Goal: Share content: Share content

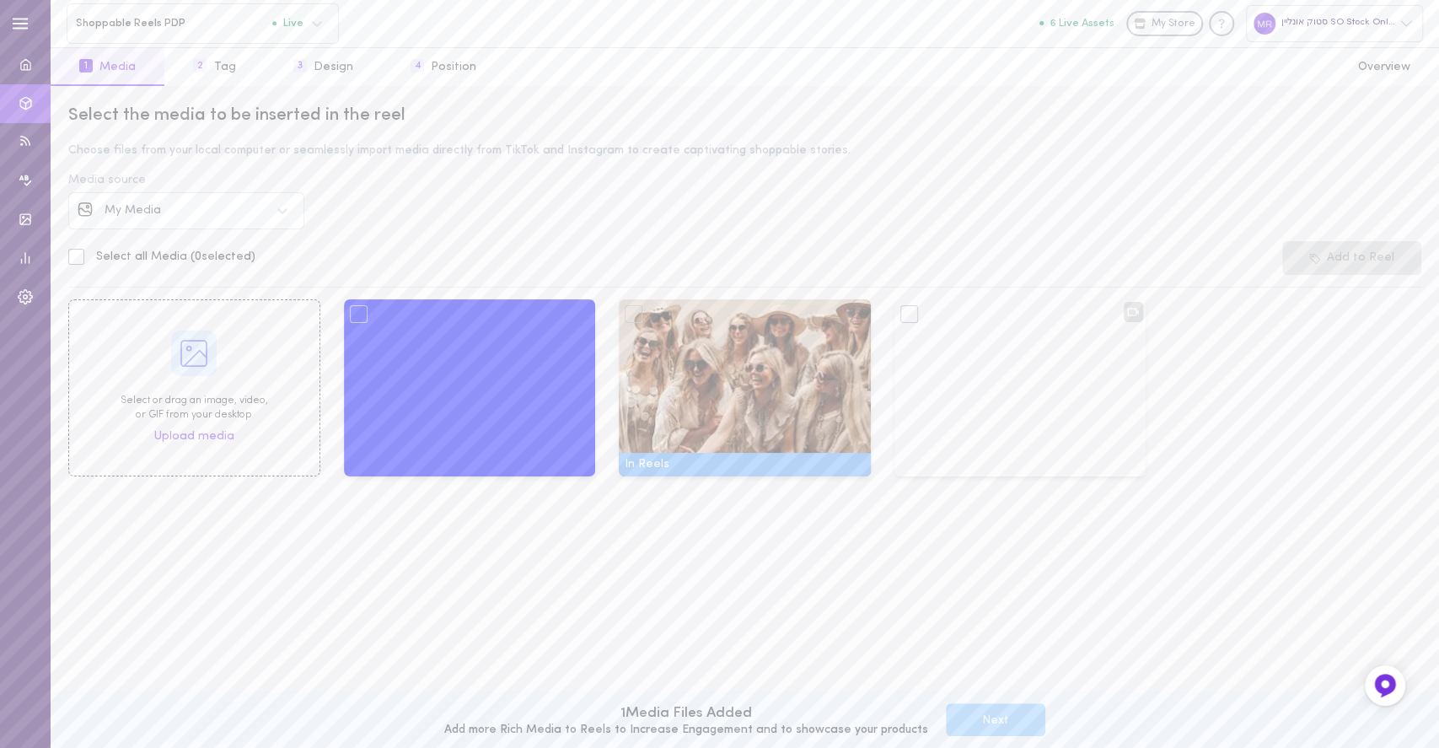
click at [155, 216] on span "My Media" at bounding box center [133, 210] width 56 height 13
click at [155, 242] on div "Instagram" at bounding box center [186, 259] width 236 height 40
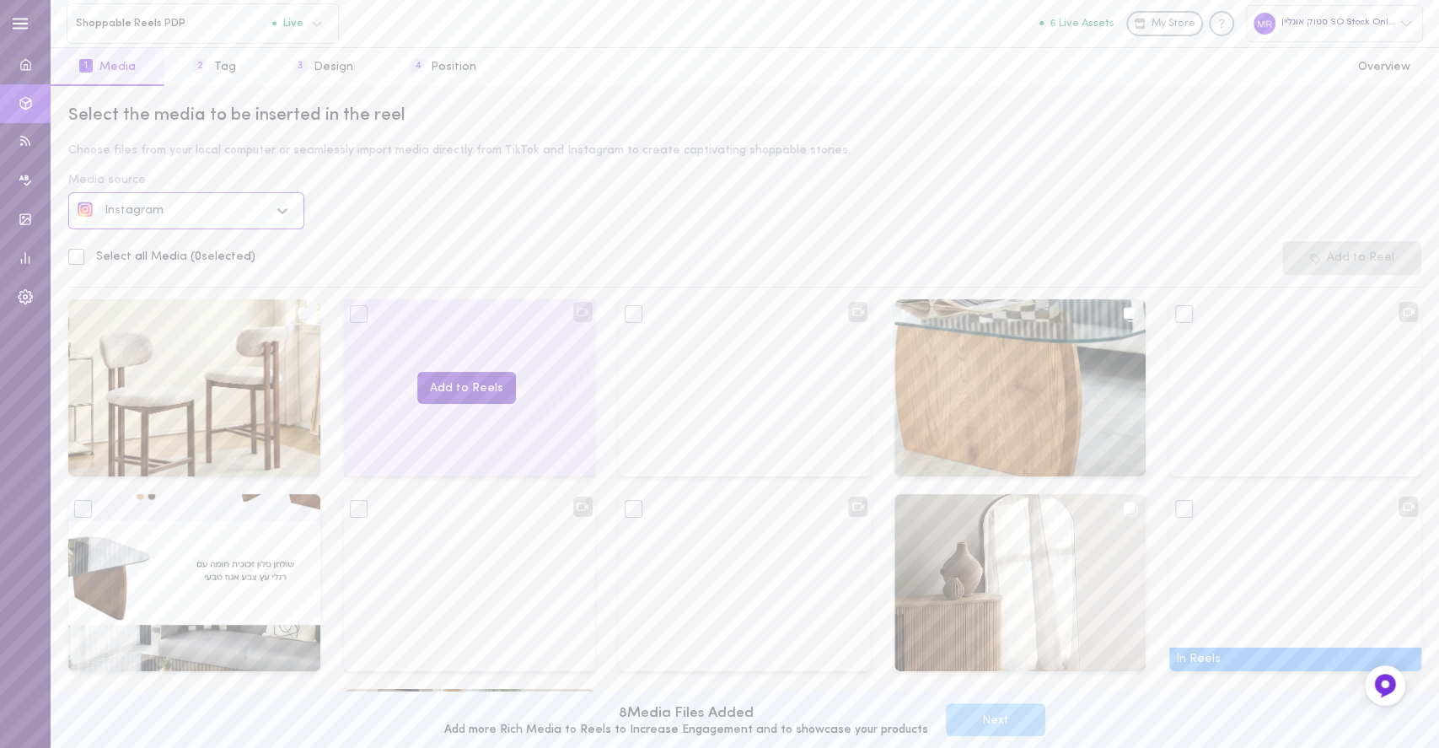
click at [476, 387] on button "Add to Reels" at bounding box center [466, 388] width 99 height 33
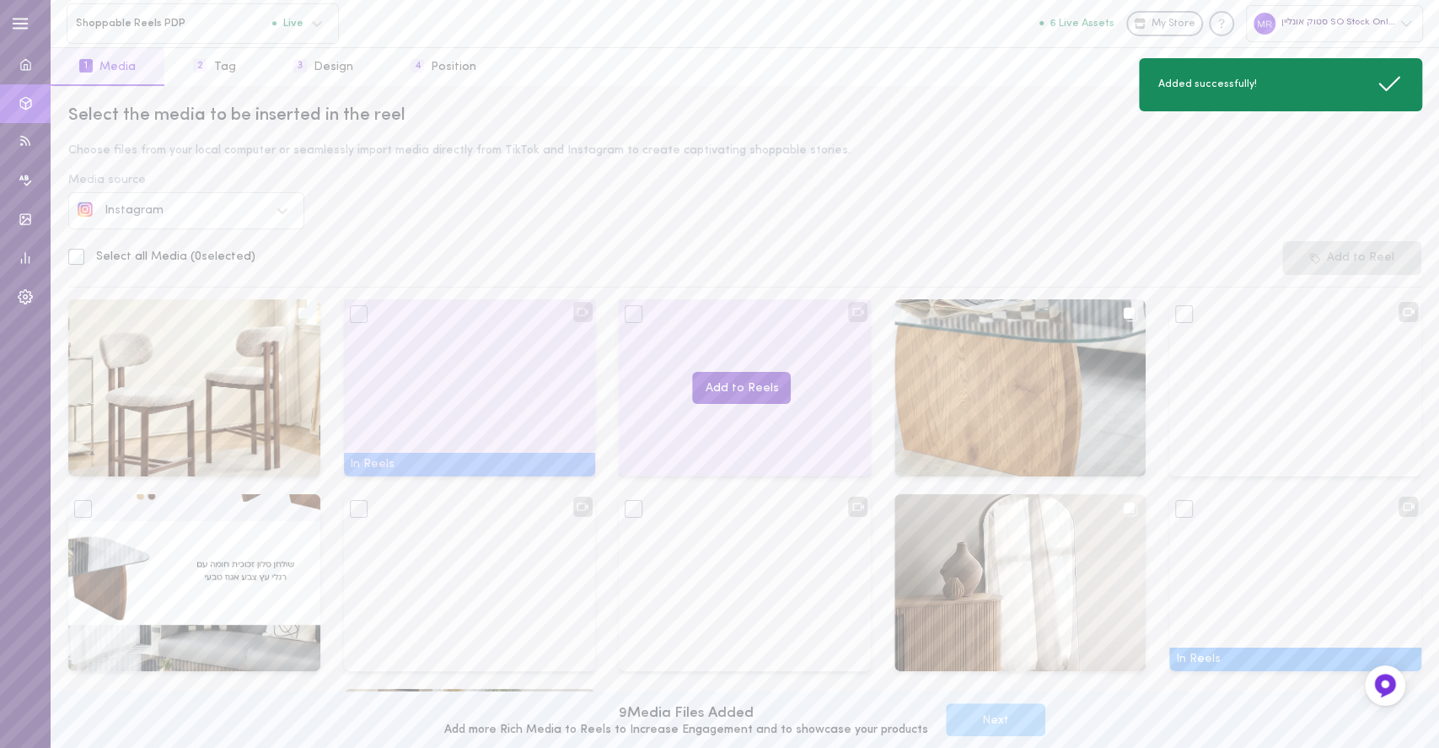
click at [722, 387] on button "Add to Reels" at bounding box center [741, 388] width 99 height 33
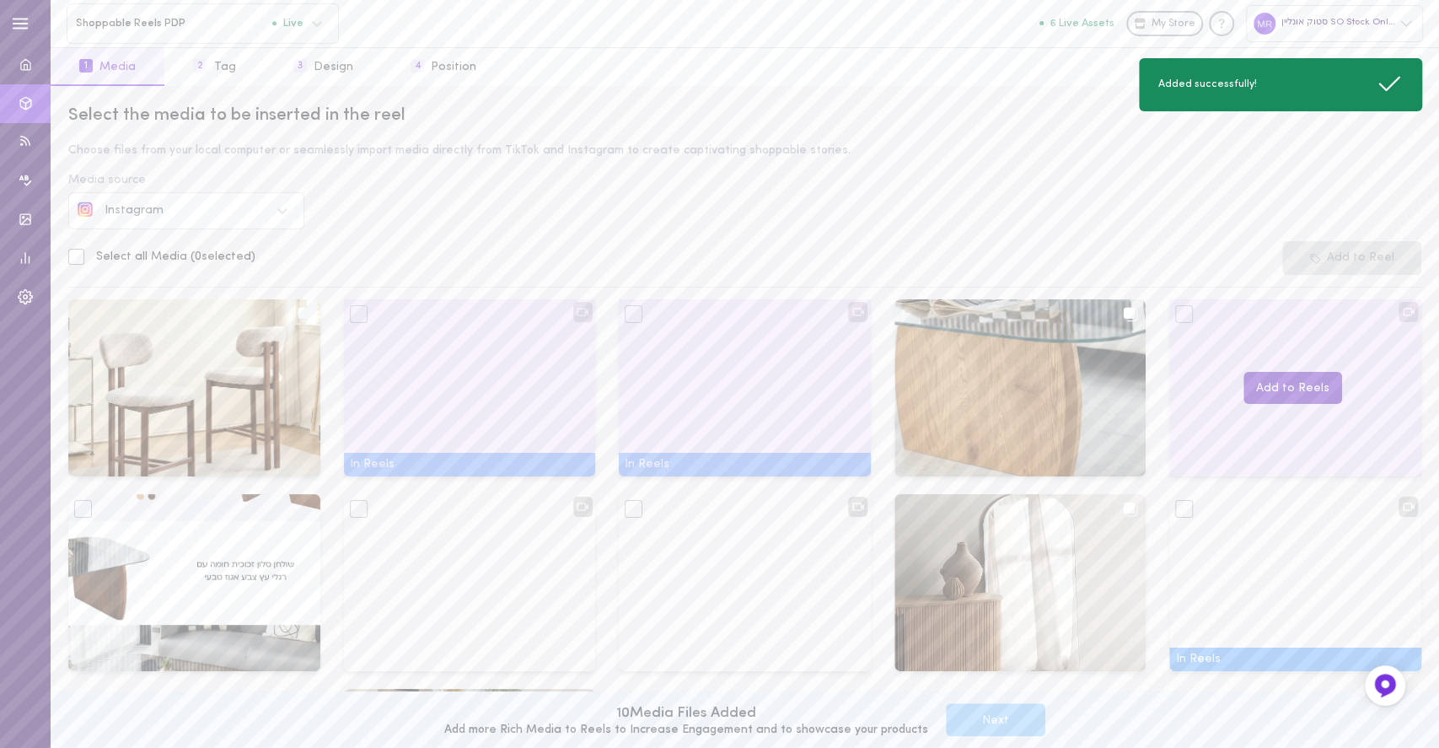
click at [1283, 387] on button "Add to Reels" at bounding box center [1293, 388] width 99 height 33
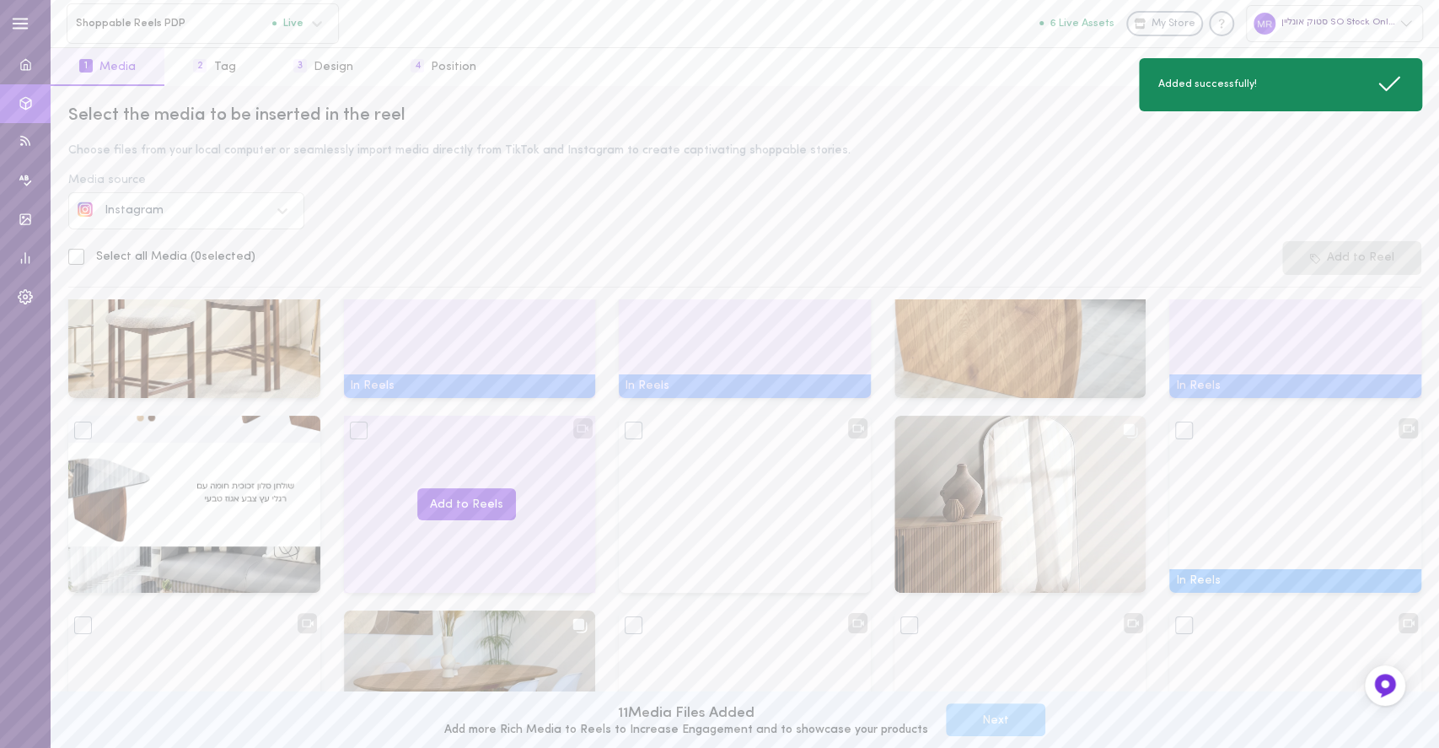
scroll to position [112, 0]
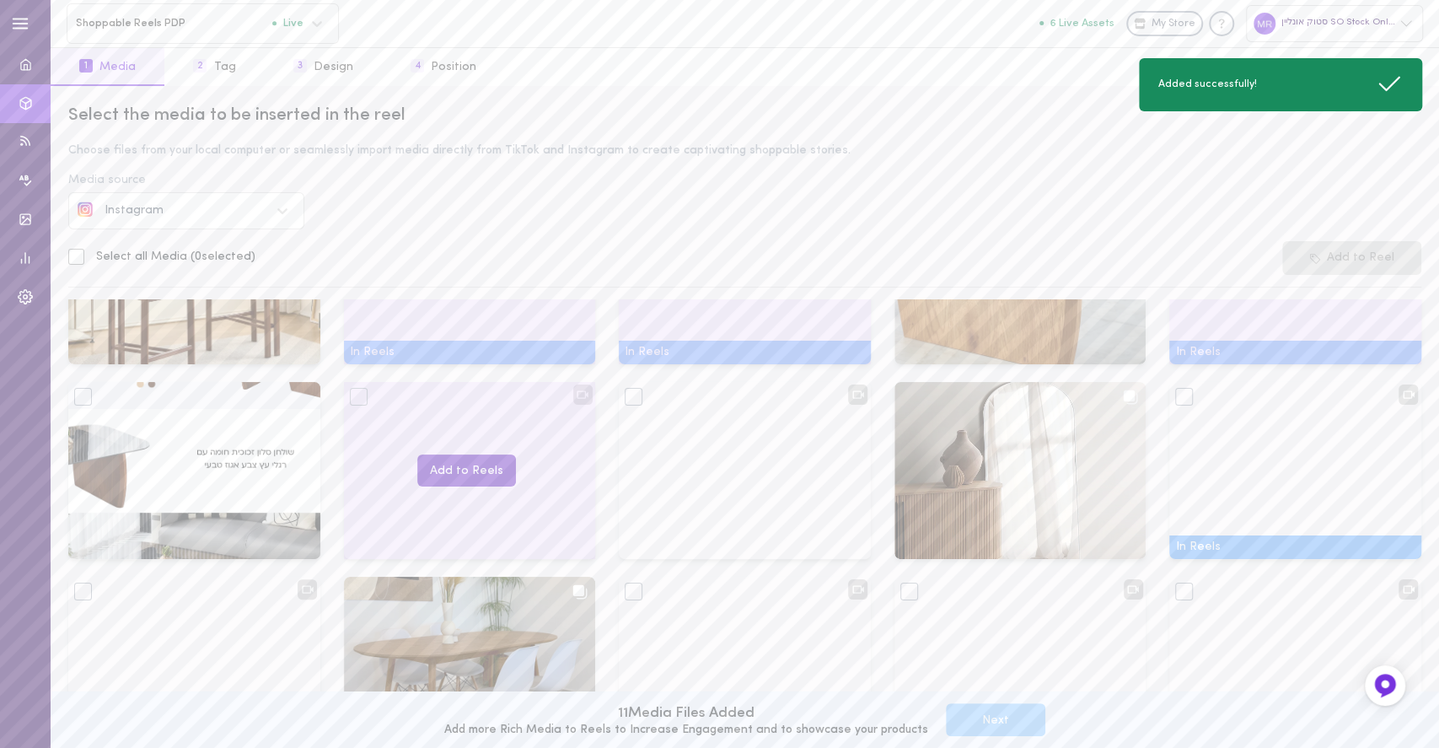
click at [438, 476] on button "Add to Reels" at bounding box center [466, 470] width 99 height 33
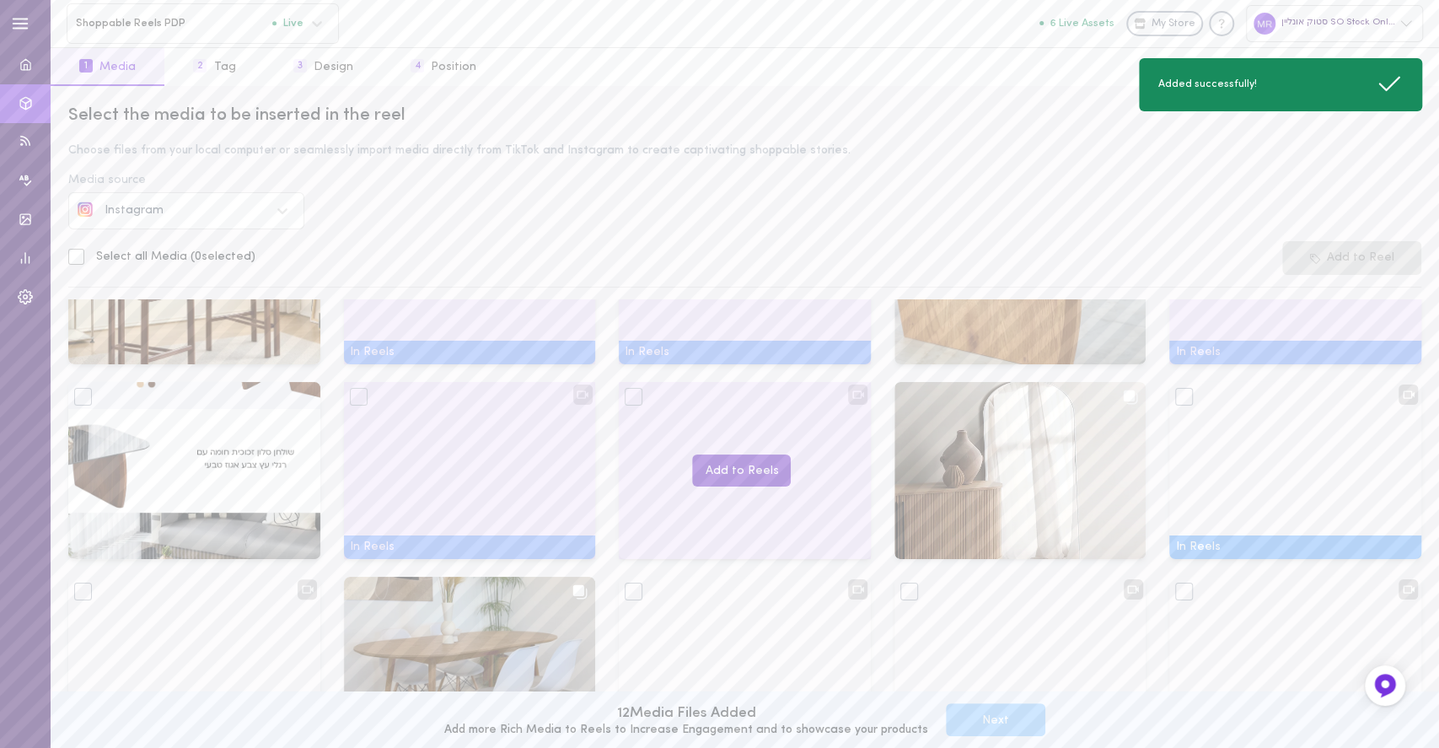
click at [715, 469] on button "Add to Reels" at bounding box center [741, 470] width 99 height 33
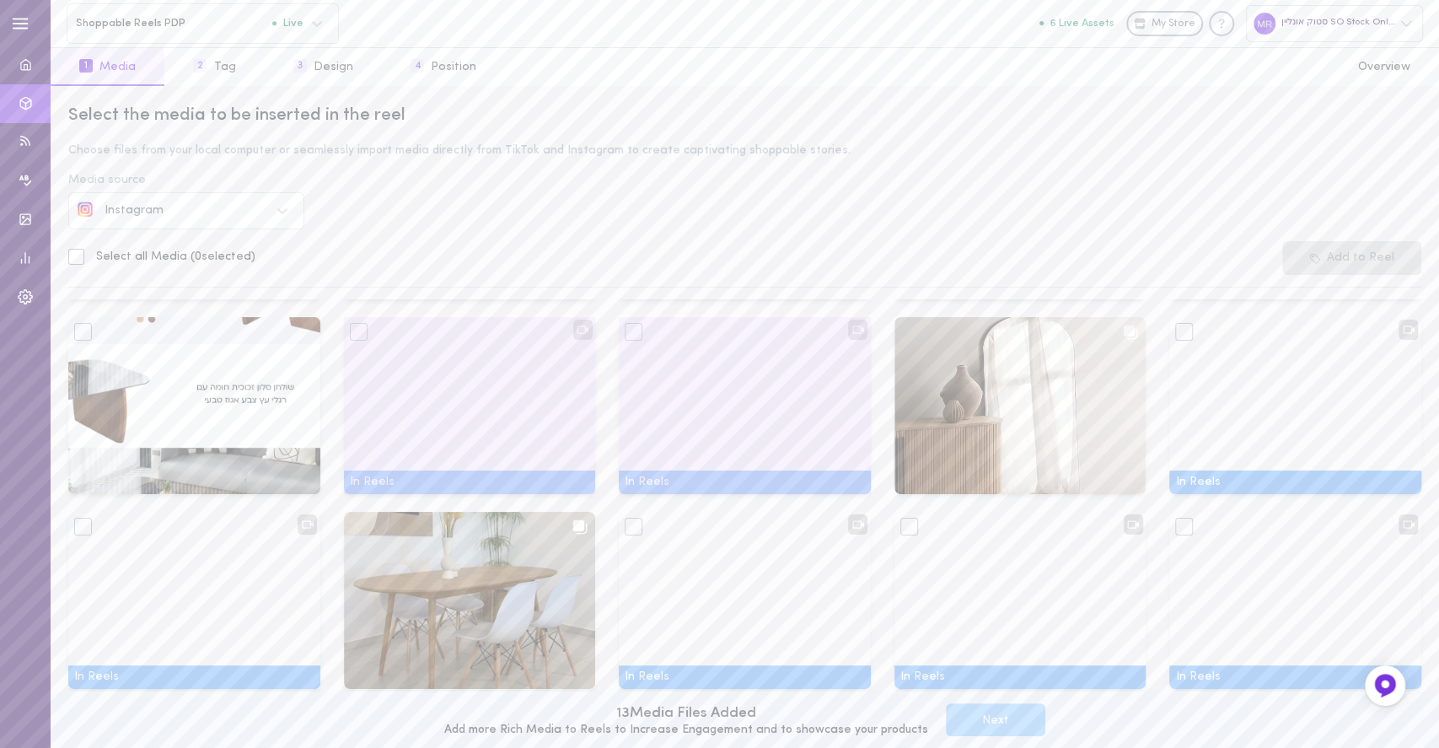
scroll to position [224, 0]
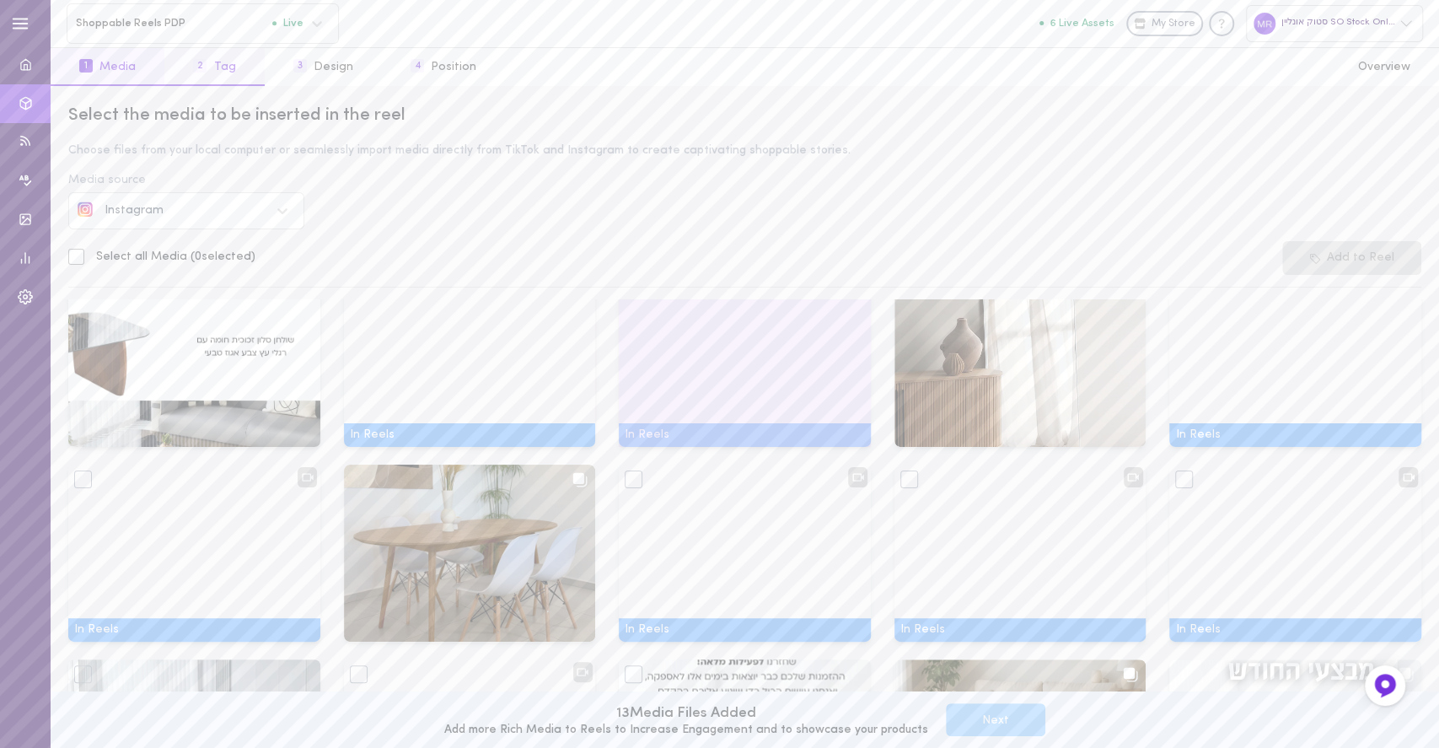
click at [226, 83] on button "2 Tag" at bounding box center [213, 67] width 99 height 38
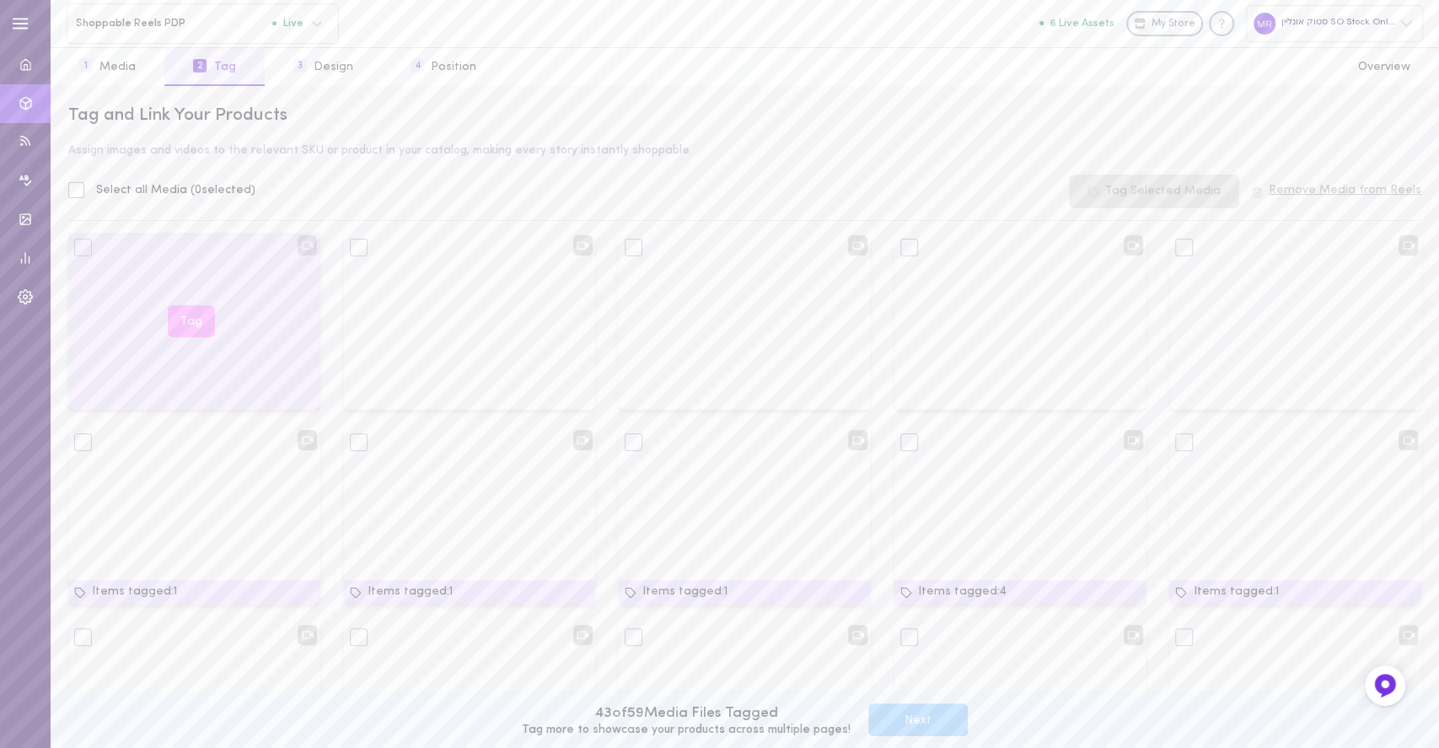
click at [191, 315] on button "Tag" at bounding box center [191, 321] width 47 height 33
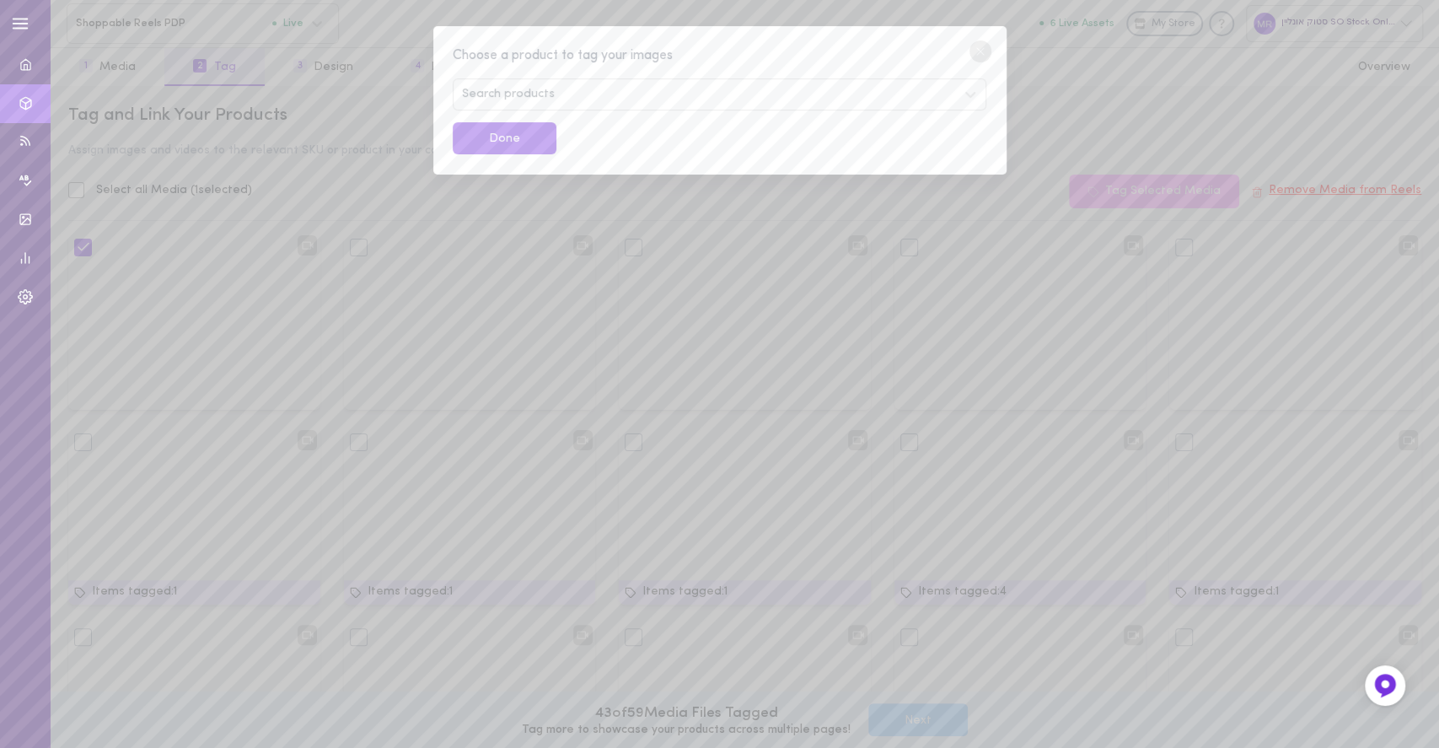
click at [590, 95] on div "Search products" at bounding box center [719, 94] width 533 height 32
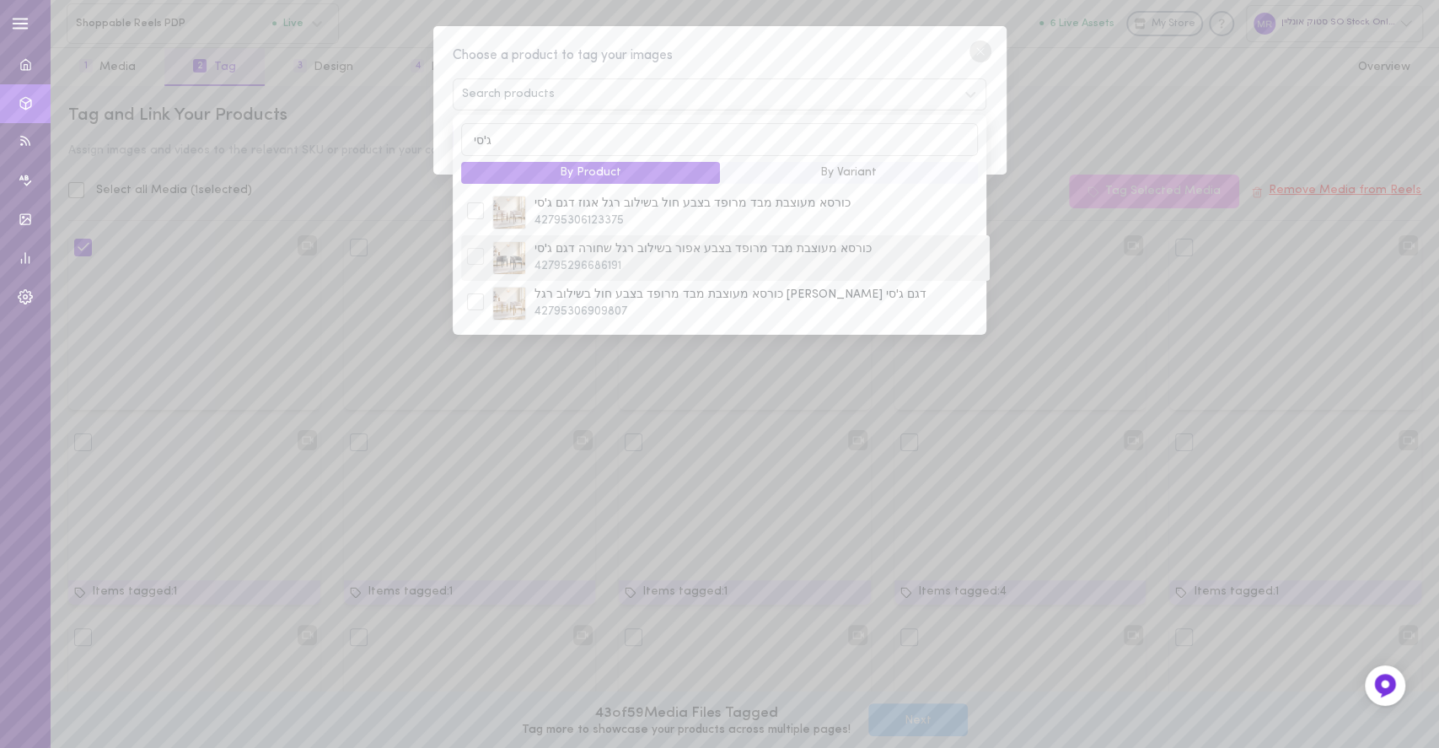
type input "ג'סי"
click at [485, 266] on div at bounding box center [475, 258] width 25 height 20
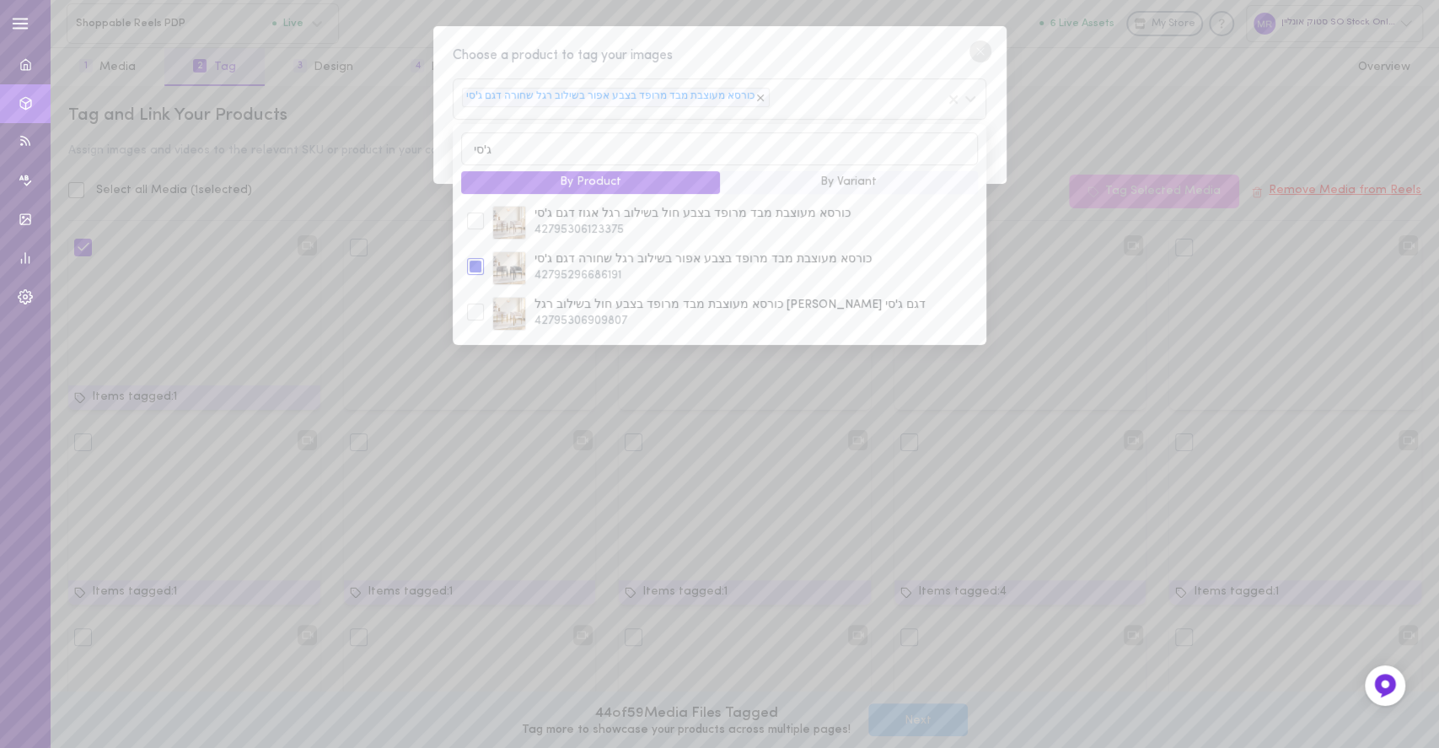
drag, startPoint x: 747, startPoint y: 37, endPoint x: 729, endPoint y: 56, distance: 26.8
click at [747, 37] on div "Choose a product to tag your images כורסא מעוצבת מבד מרופד בצבע אפור בשילוב רגל…" at bounding box center [719, 105] width 573 height 159
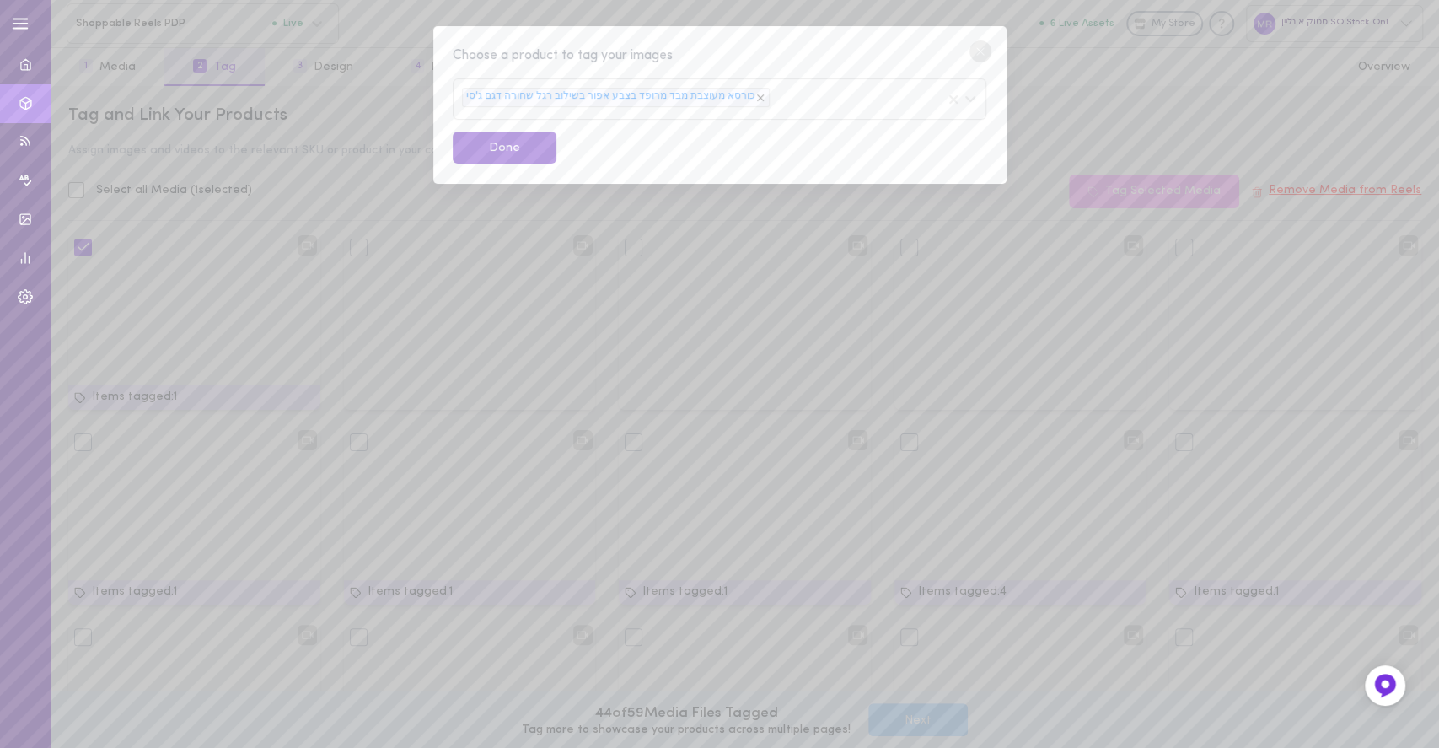
click at [518, 153] on button "Done" at bounding box center [505, 148] width 104 height 33
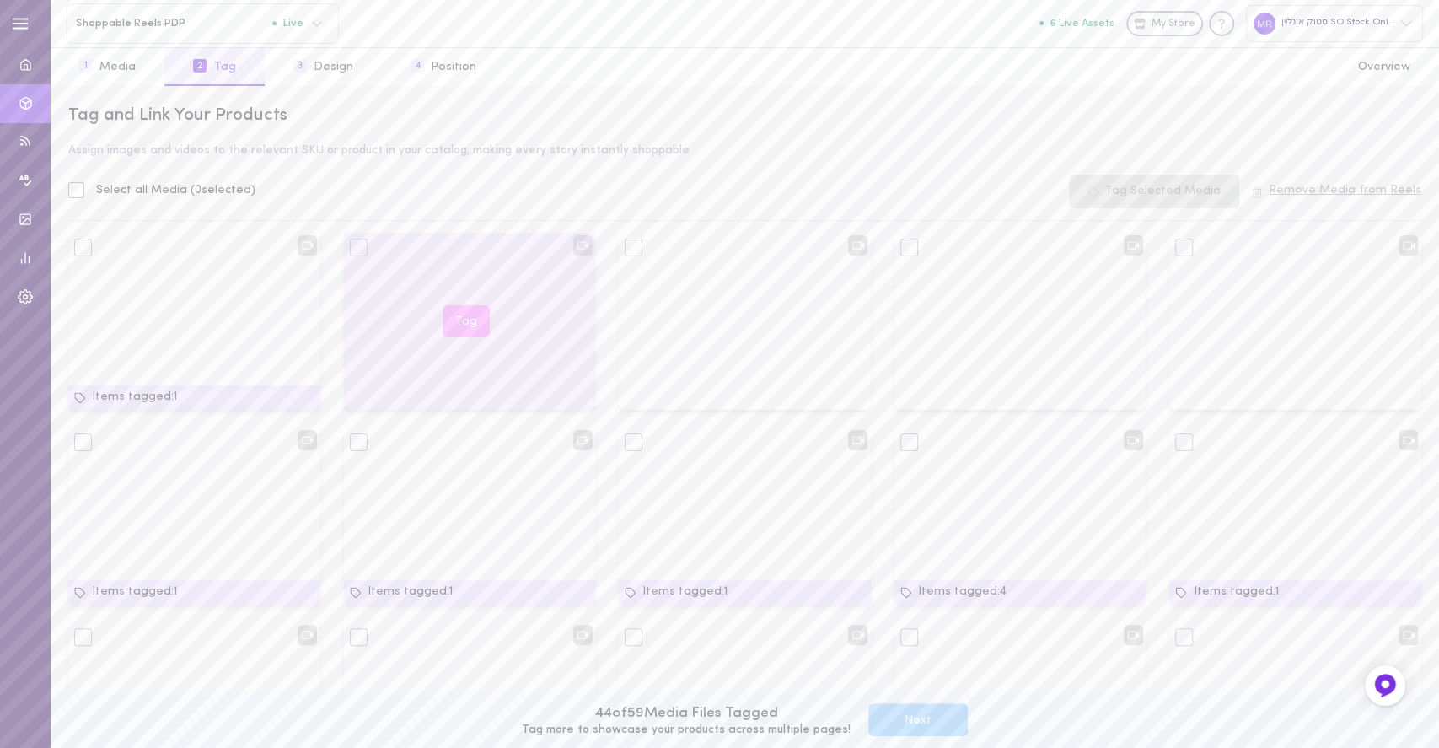
click at [460, 318] on button "Tag" at bounding box center [466, 321] width 47 height 33
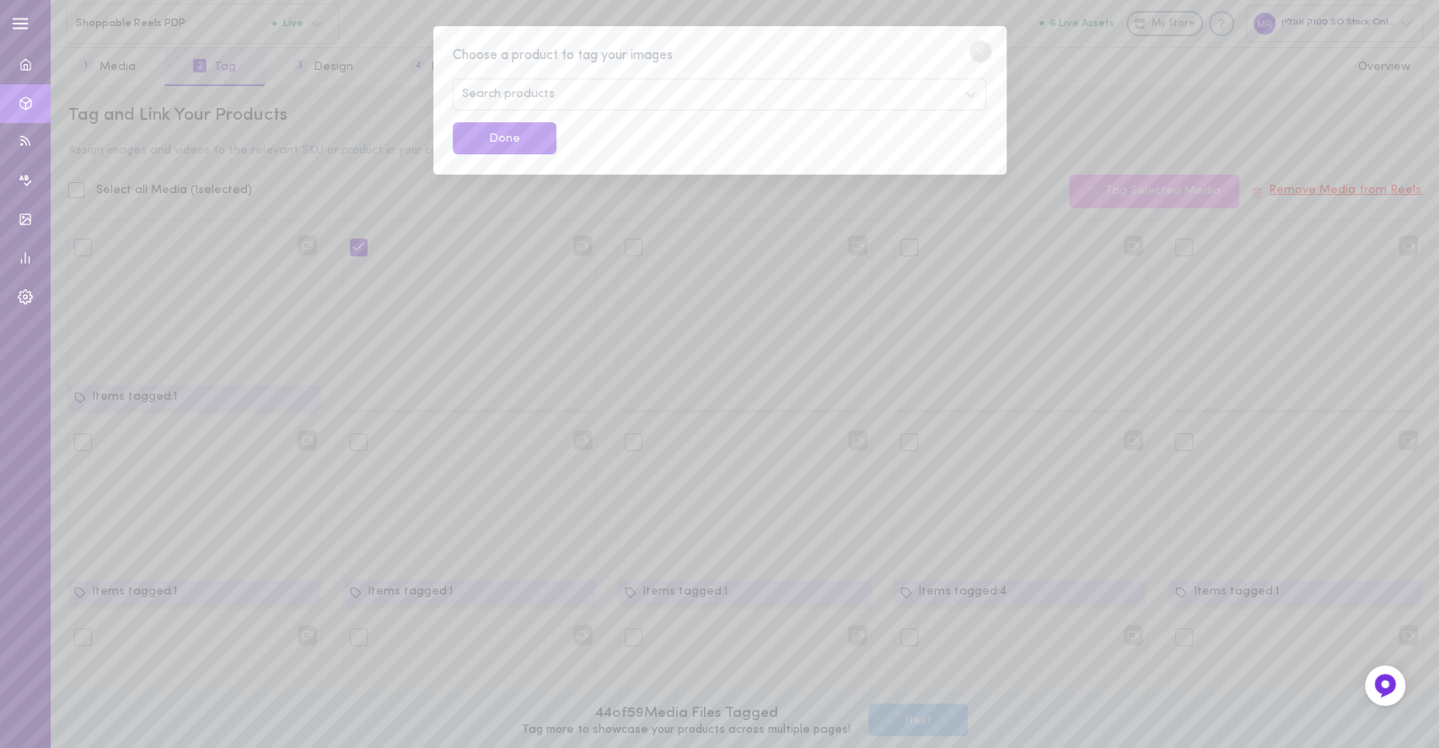
click at [595, 101] on div "Search products" at bounding box center [719, 94] width 533 height 32
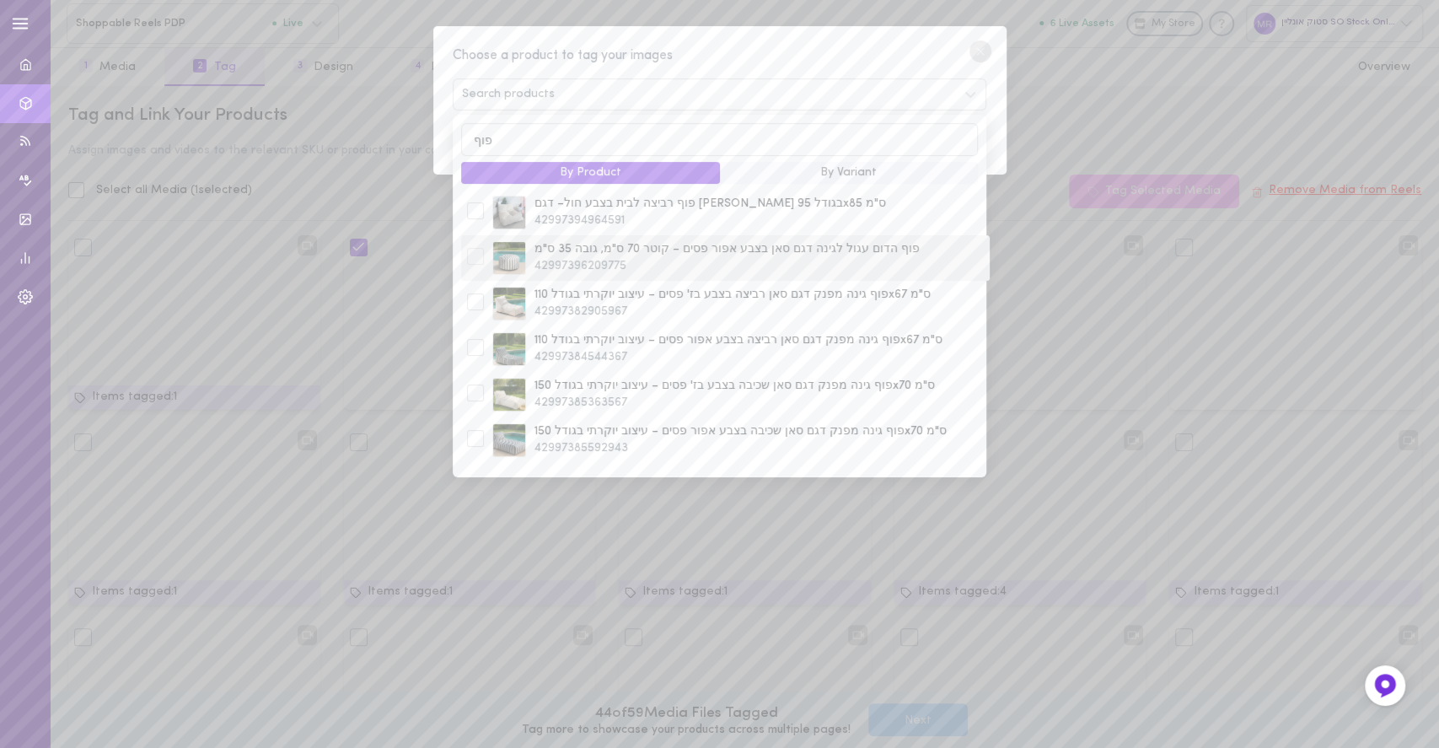
click at [565, 264] on span "42997396209775" at bounding box center [759, 266] width 449 height 17
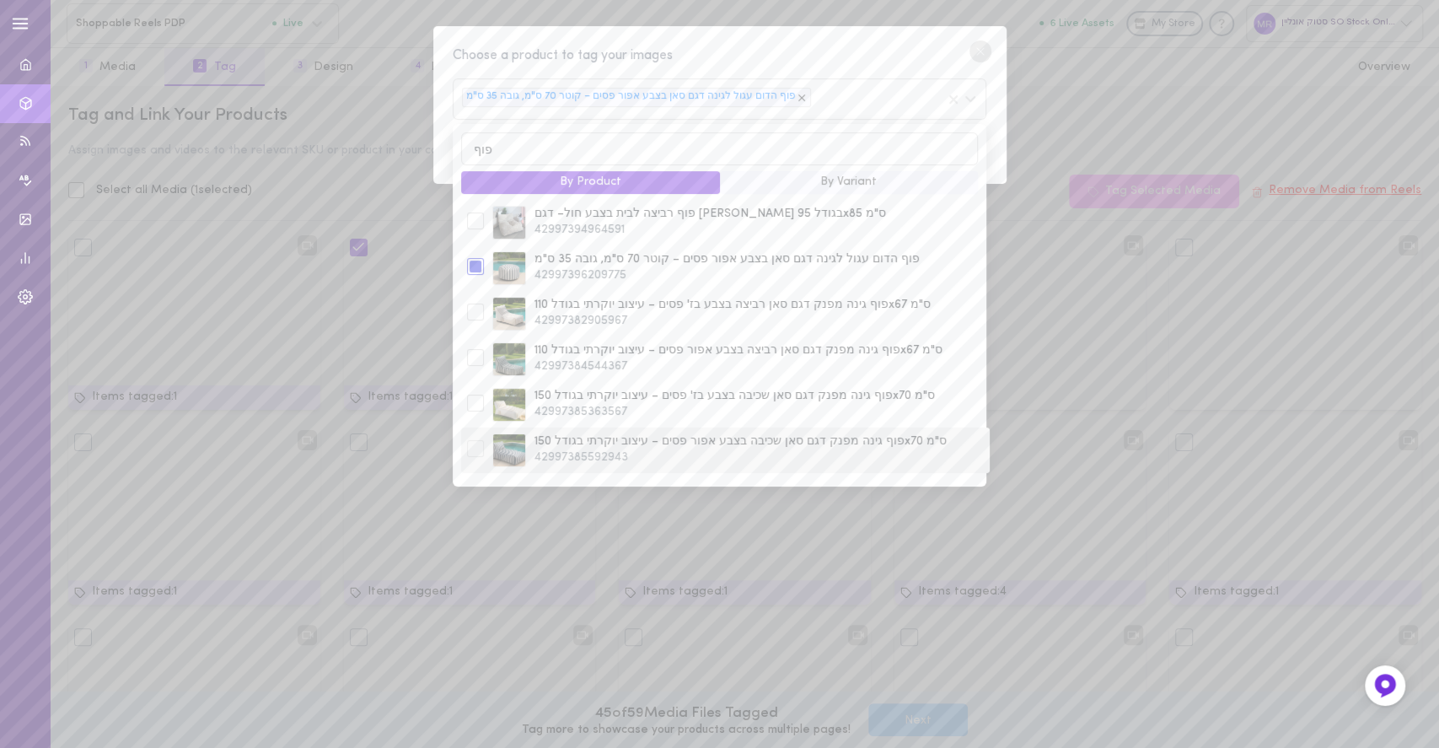
click at [596, 438] on span "פוף גינה מפנק דגם סאן שכיבה בצבע אפור פסים – עיצוב יוקרתי בגודל 150x70 ס"מ" at bounding box center [759, 441] width 449 height 17
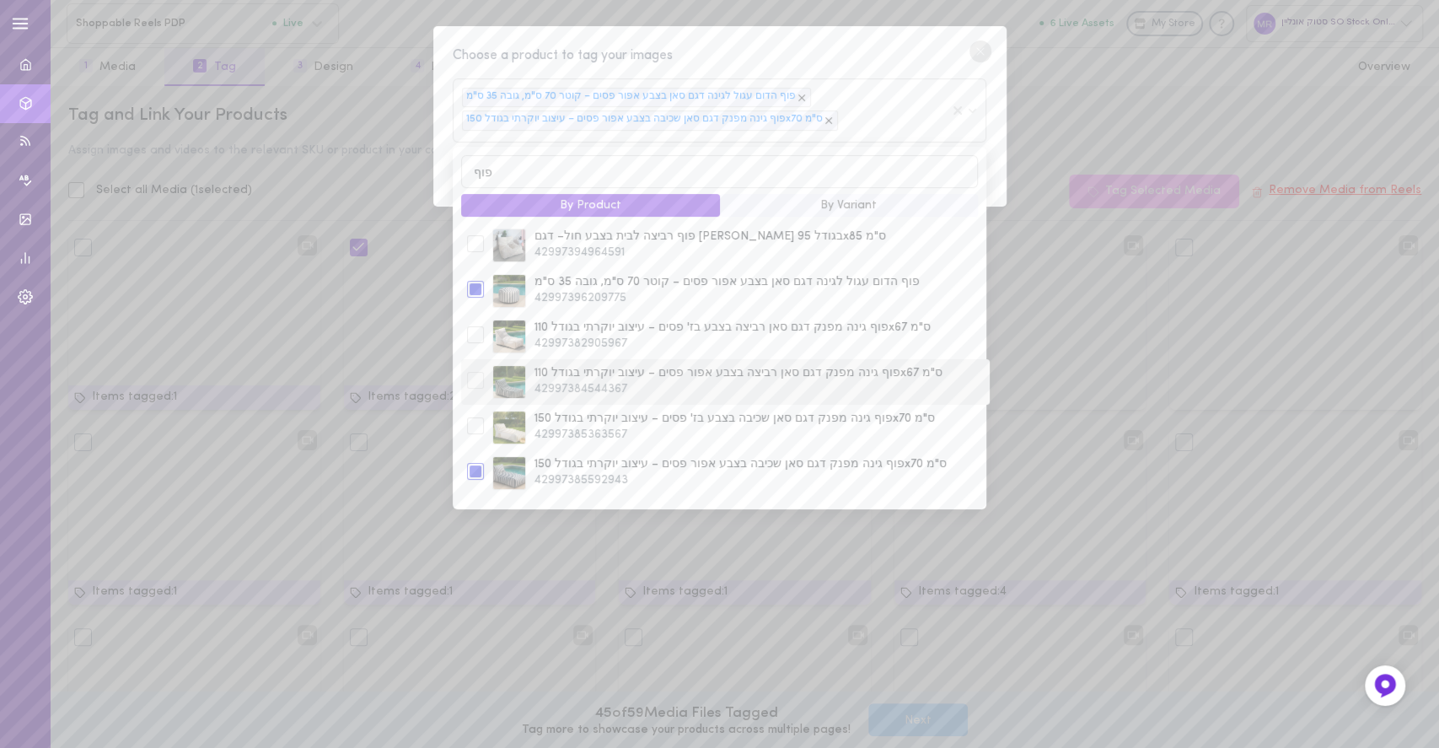
click at [589, 363] on div "פוף גינה מפנק דגם סאן רביצה בצבע אפור פסים – עיצוב יוקרתי בגודל 110x67 ס"מ 4299…" at bounding box center [725, 382] width 528 height 46
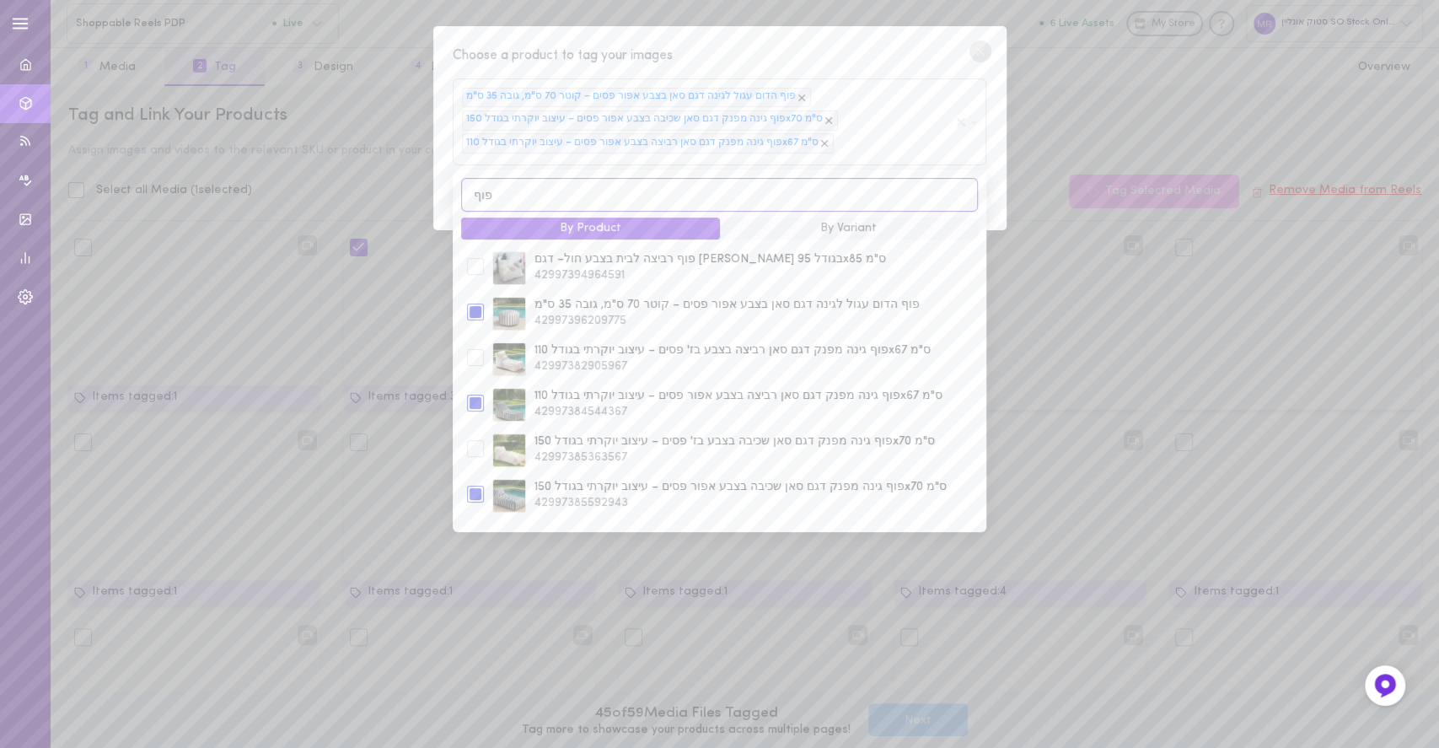
click at [580, 193] on input "פוף" at bounding box center [719, 194] width 516 height 33
type input "סט 2"
click at [595, 455] on span "סט 2 פופים 150x70 ס"מ בשילוב הדום עגול תואם אפור פסים" at bounding box center [759, 446] width 449 height 17
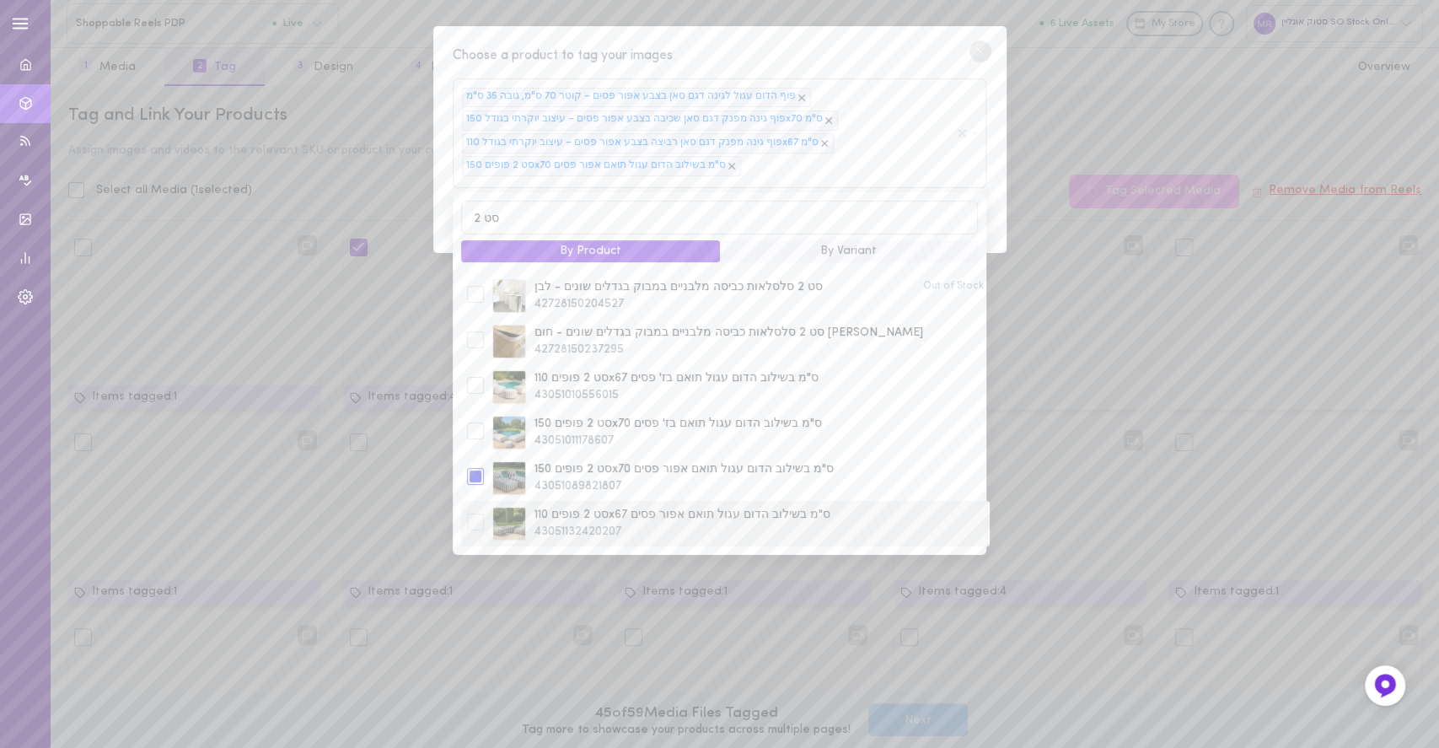
click at [600, 513] on span "סט 2 פופים 110x67 ס"מ בשילוב הדום עגול תואם אפור פסים" at bounding box center [759, 515] width 449 height 17
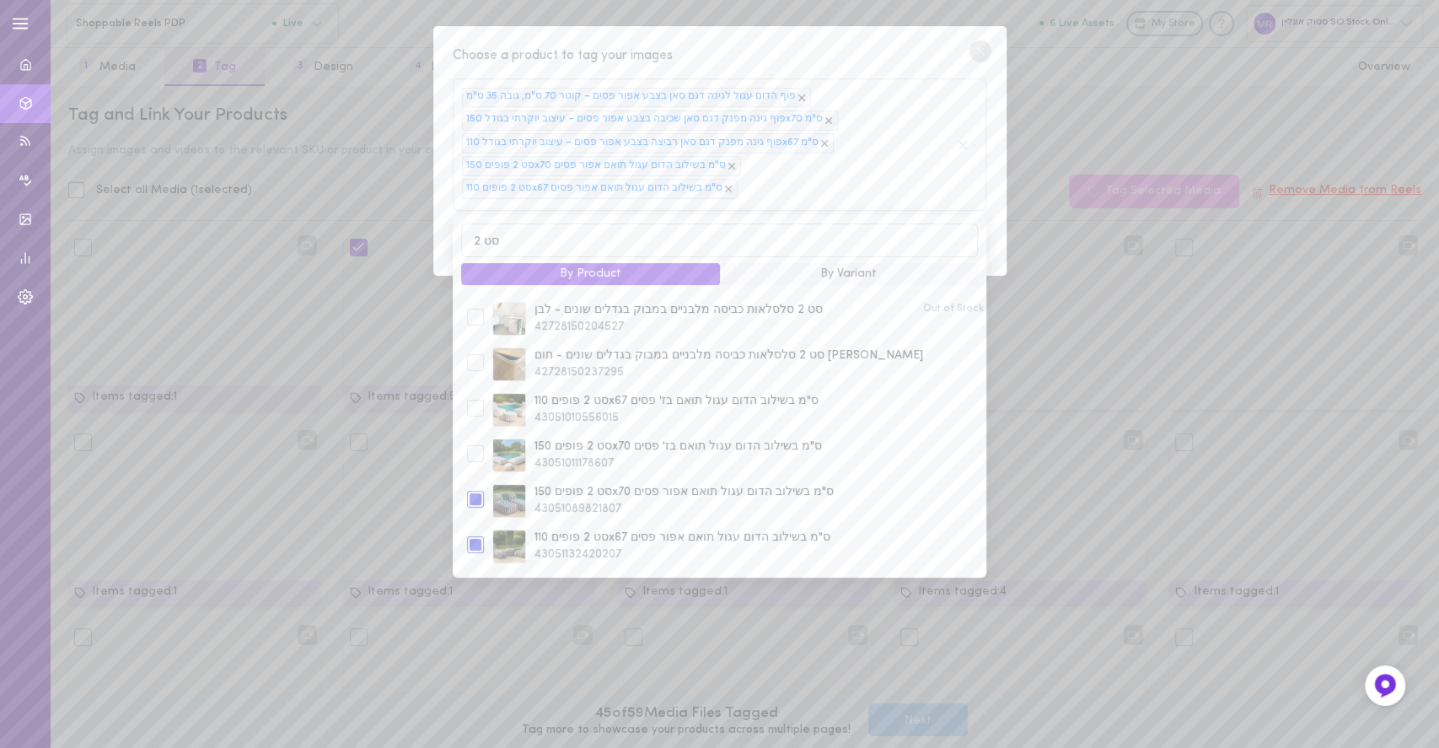
click at [859, 40] on div "Choose a product to tag your images פוף הדום עגול לגינה דגם סאן בצבע אפור פסים …" at bounding box center [719, 151] width 573 height 250
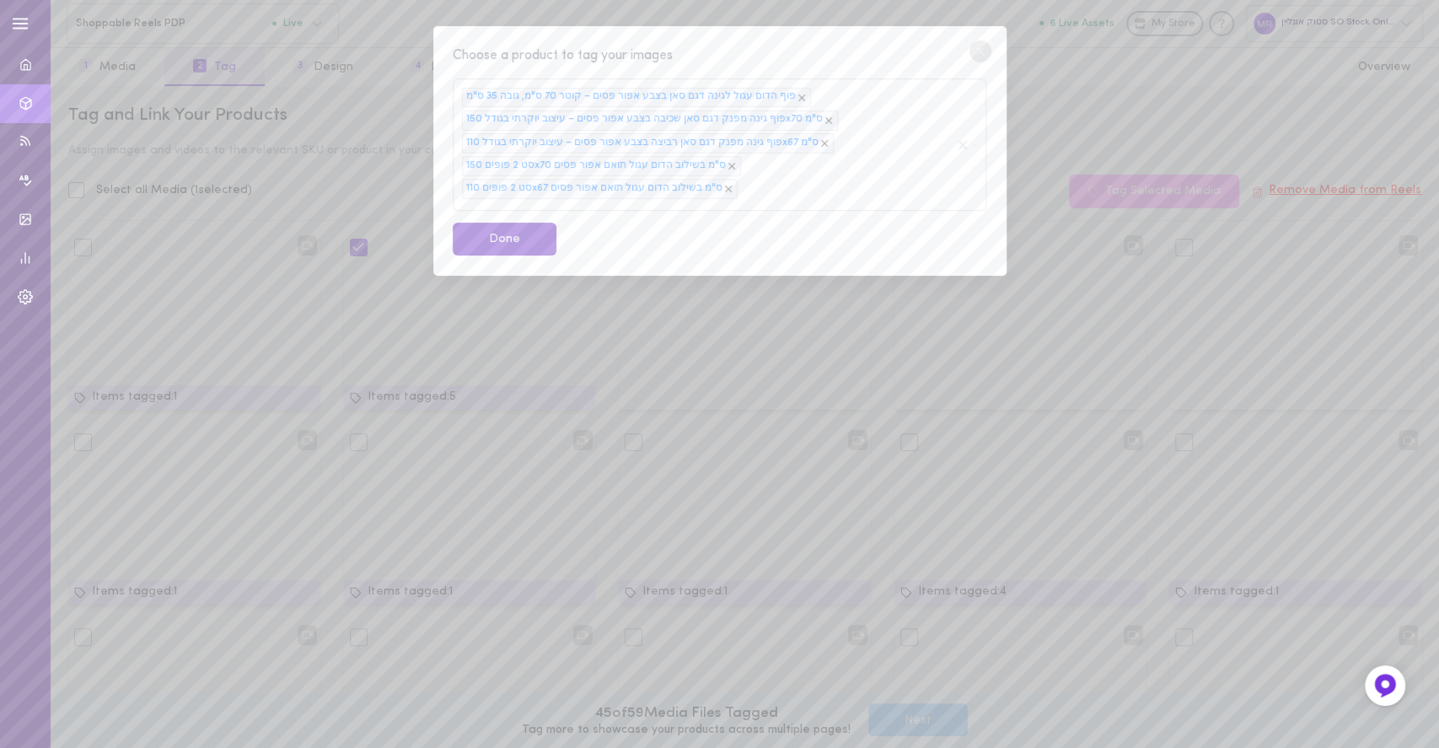
click at [499, 238] on button "Done" at bounding box center [505, 239] width 104 height 33
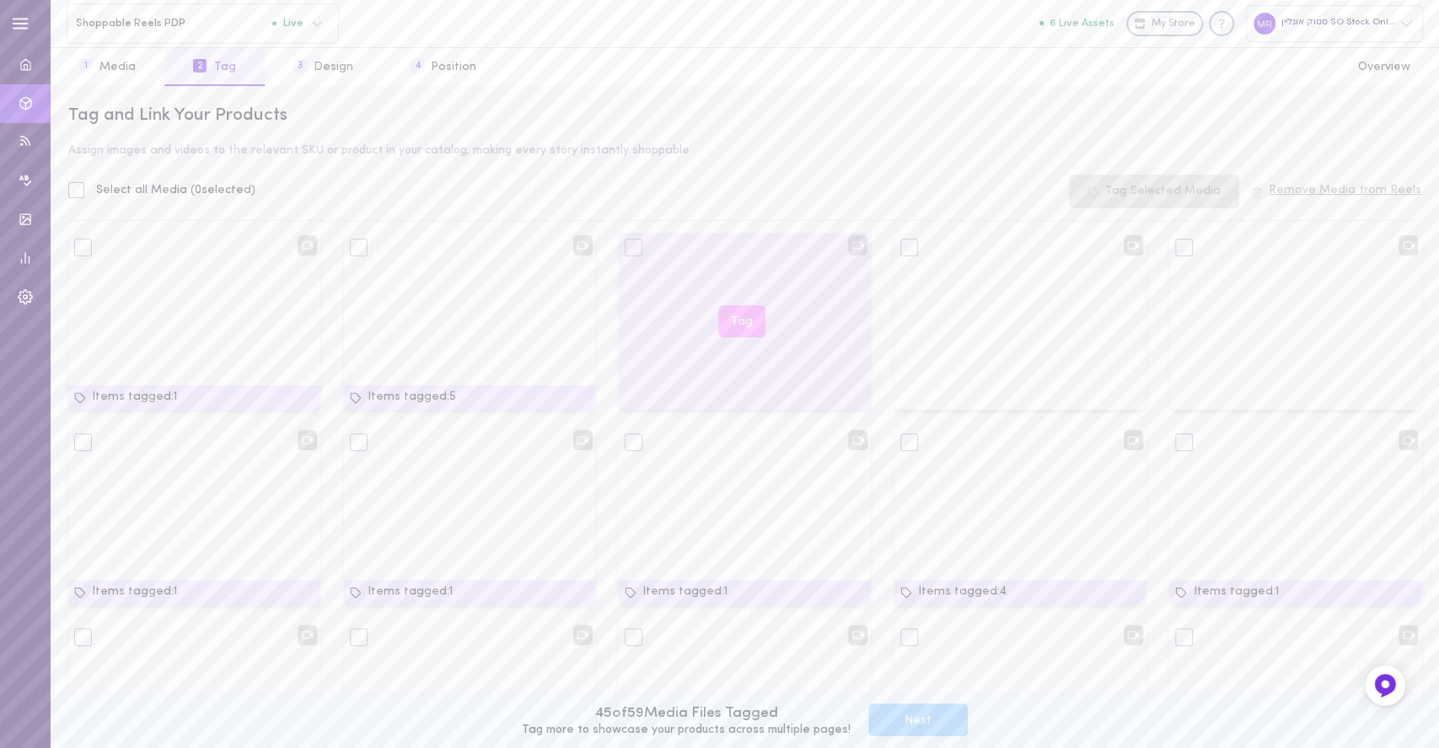
click at [737, 325] on button "Tag" at bounding box center [741, 321] width 47 height 33
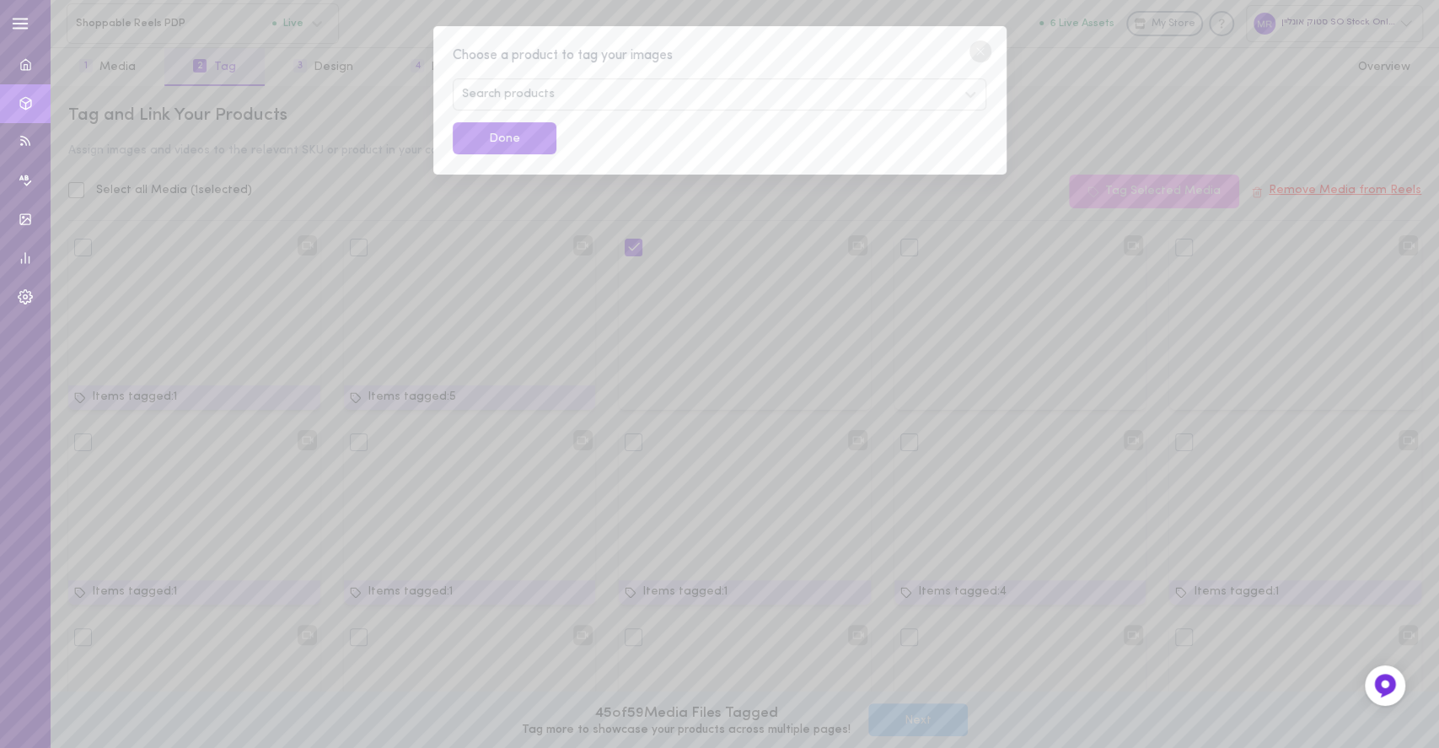
click at [547, 97] on span "Search products" at bounding box center [508, 95] width 93 height 12
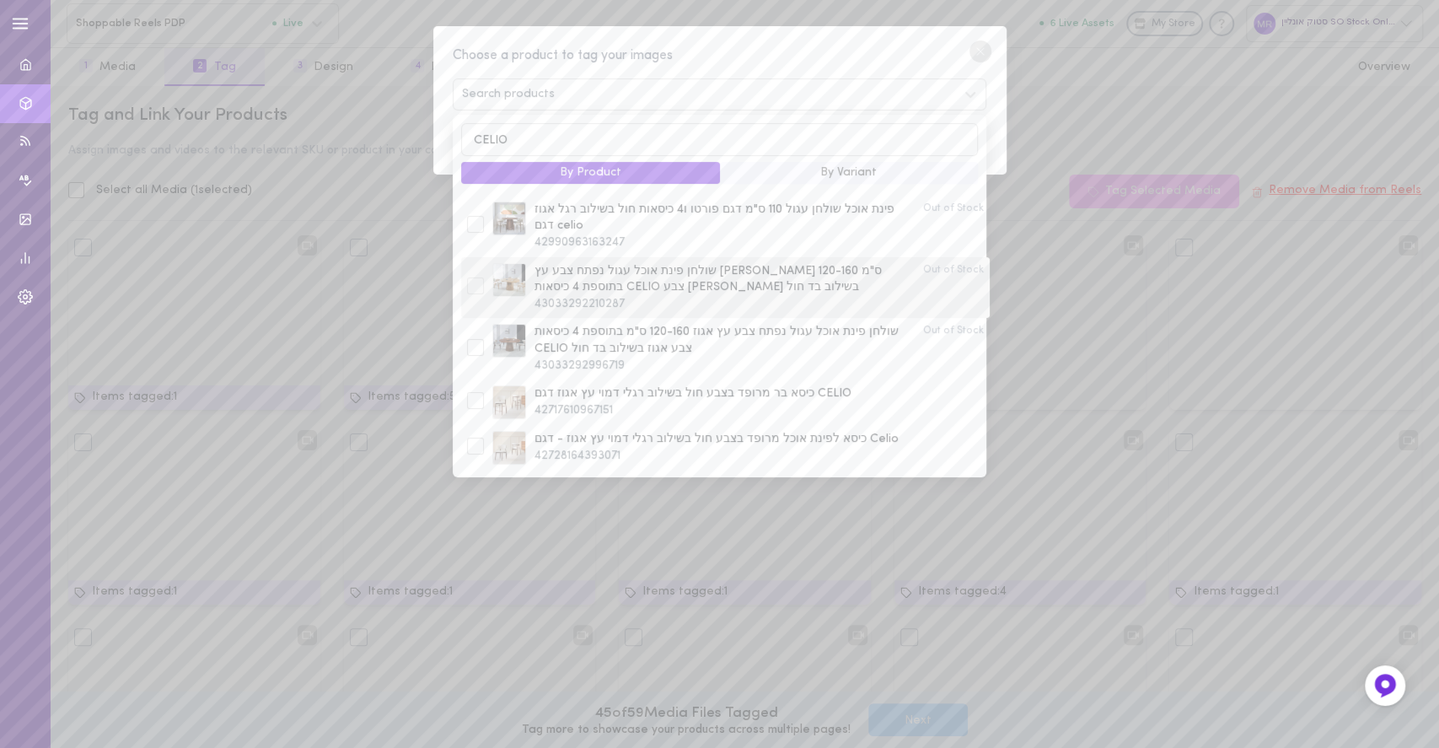
scroll to position [337, 0]
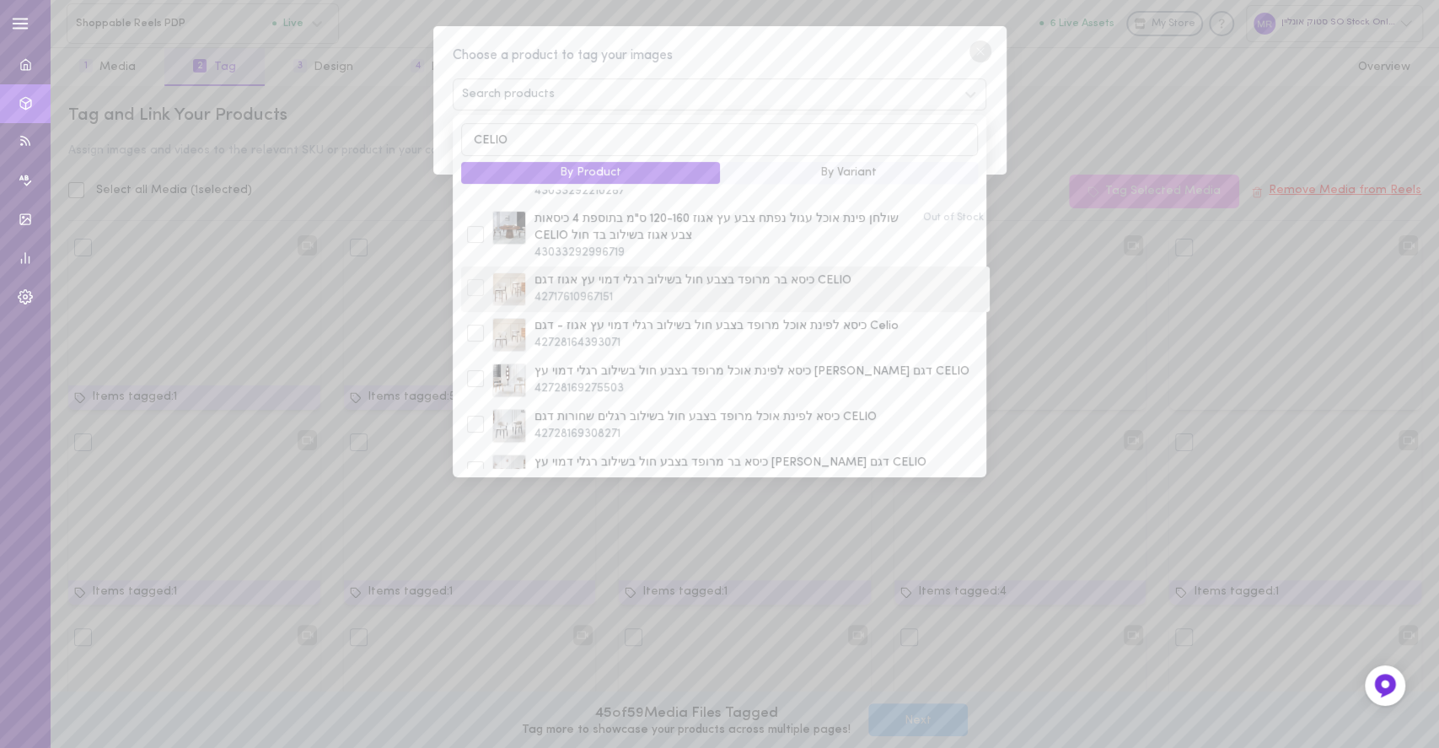
type input "CELIO"
click at [473, 290] on div at bounding box center [475, 287] width 17 height 17
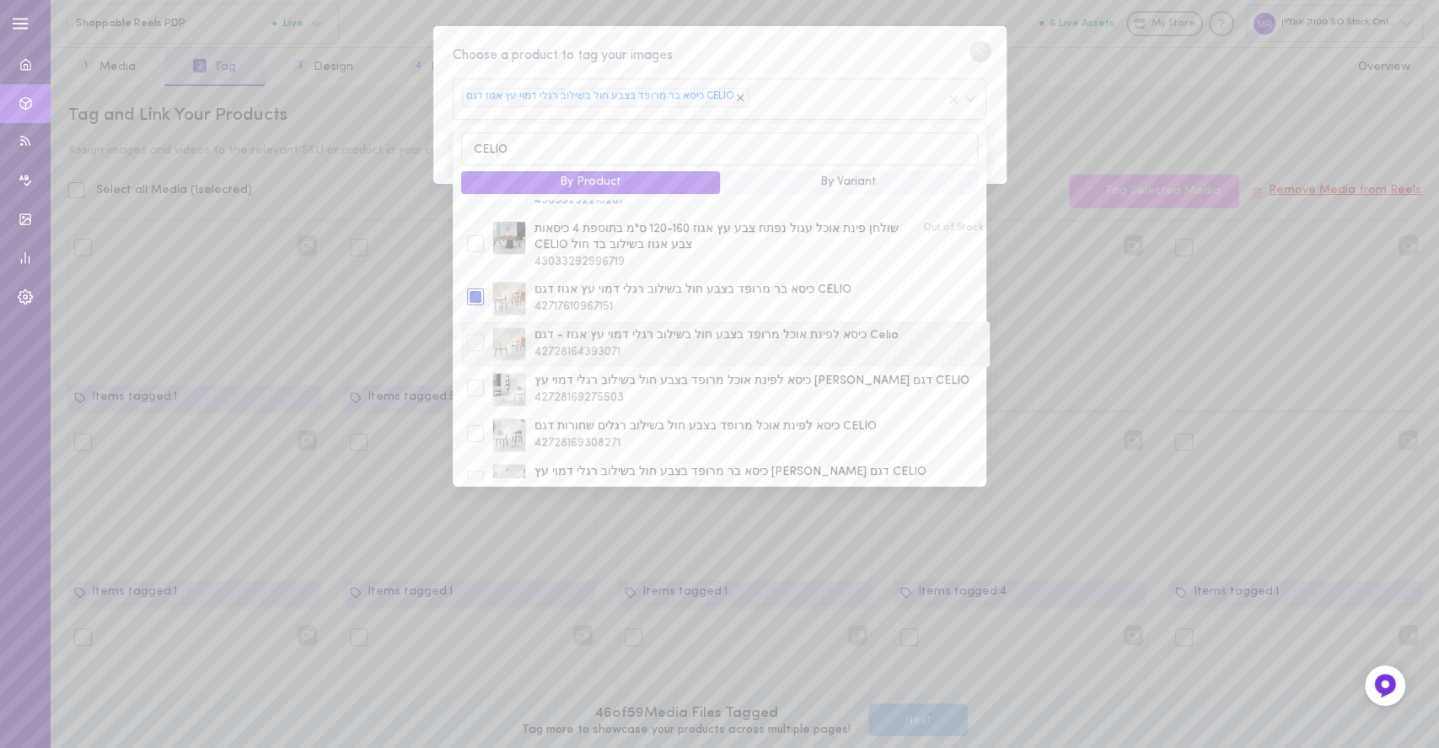
click at [476, 350] on div at bounding box center [475, 342] width 17 height 17
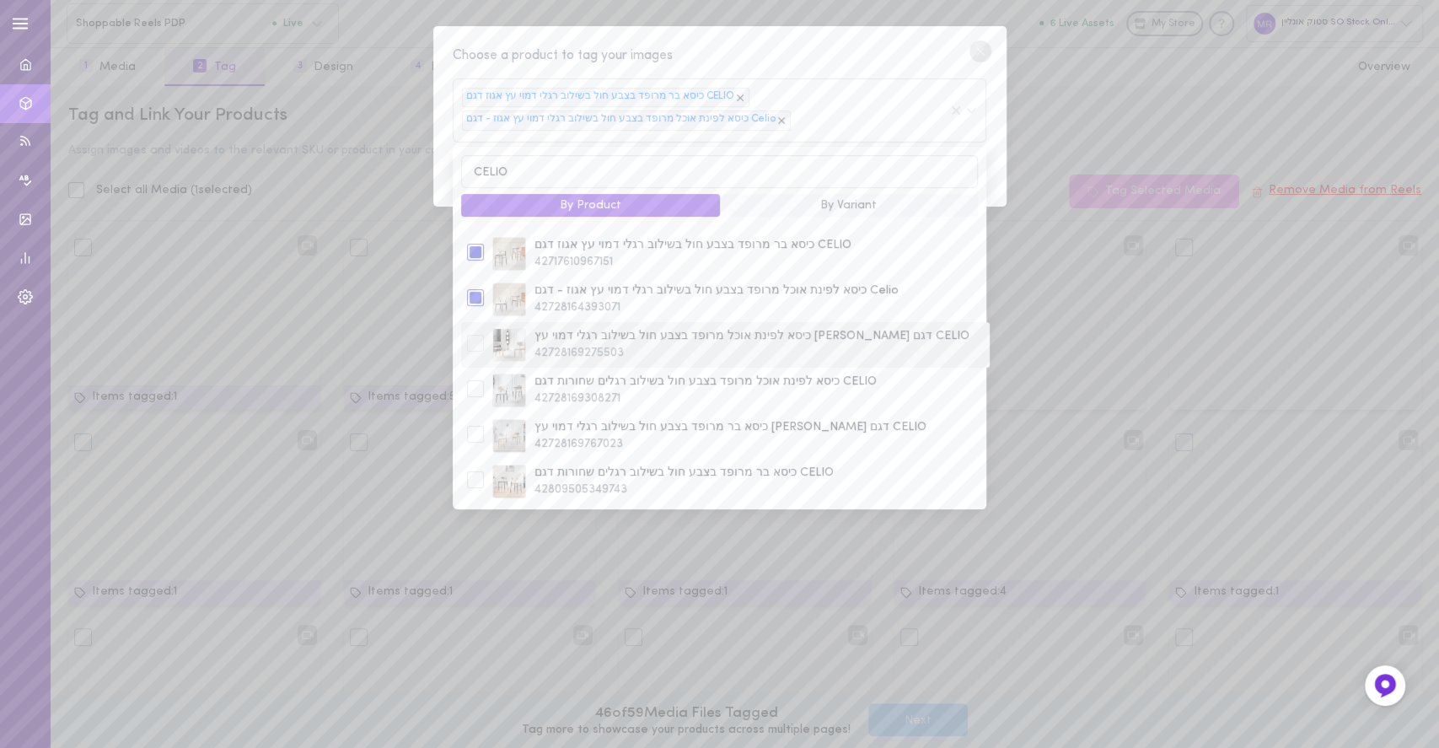
scroll to position [449, 0]
click at [478, 303] on div at bounding box center [475, 298] width 17 height 17
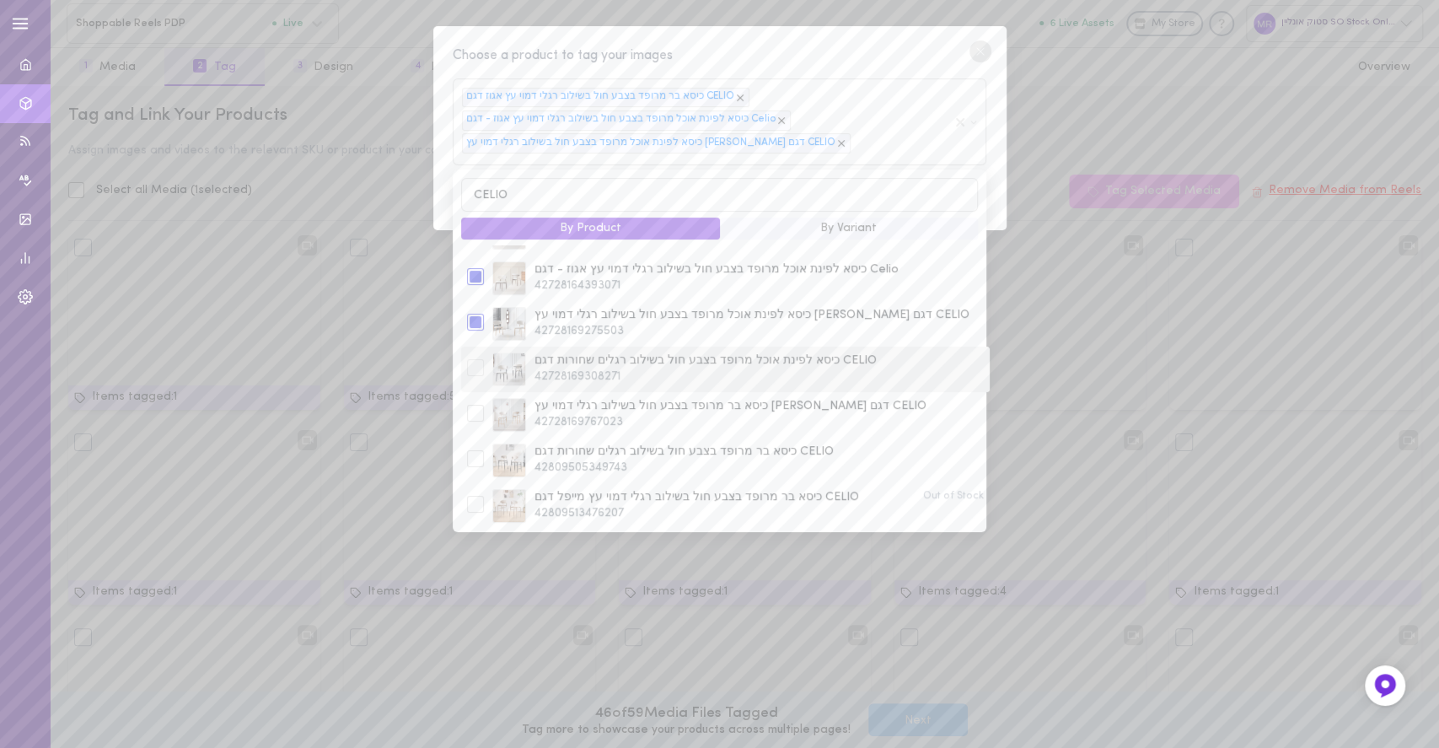
click at [479, 363] on div at bounding box center [475, 367] width 17 height 17
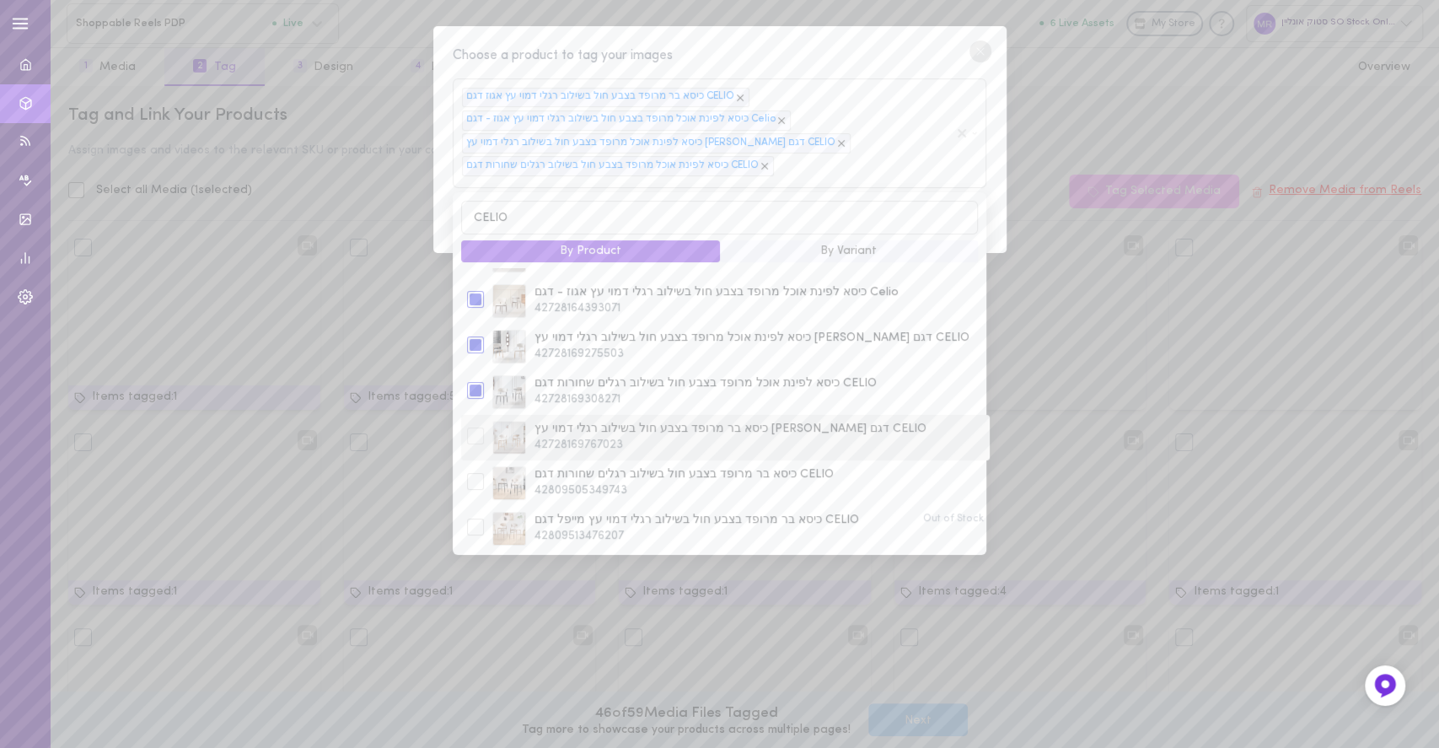
click at [475, 440] on div at bounding box center [475, 436] width 17 height 17
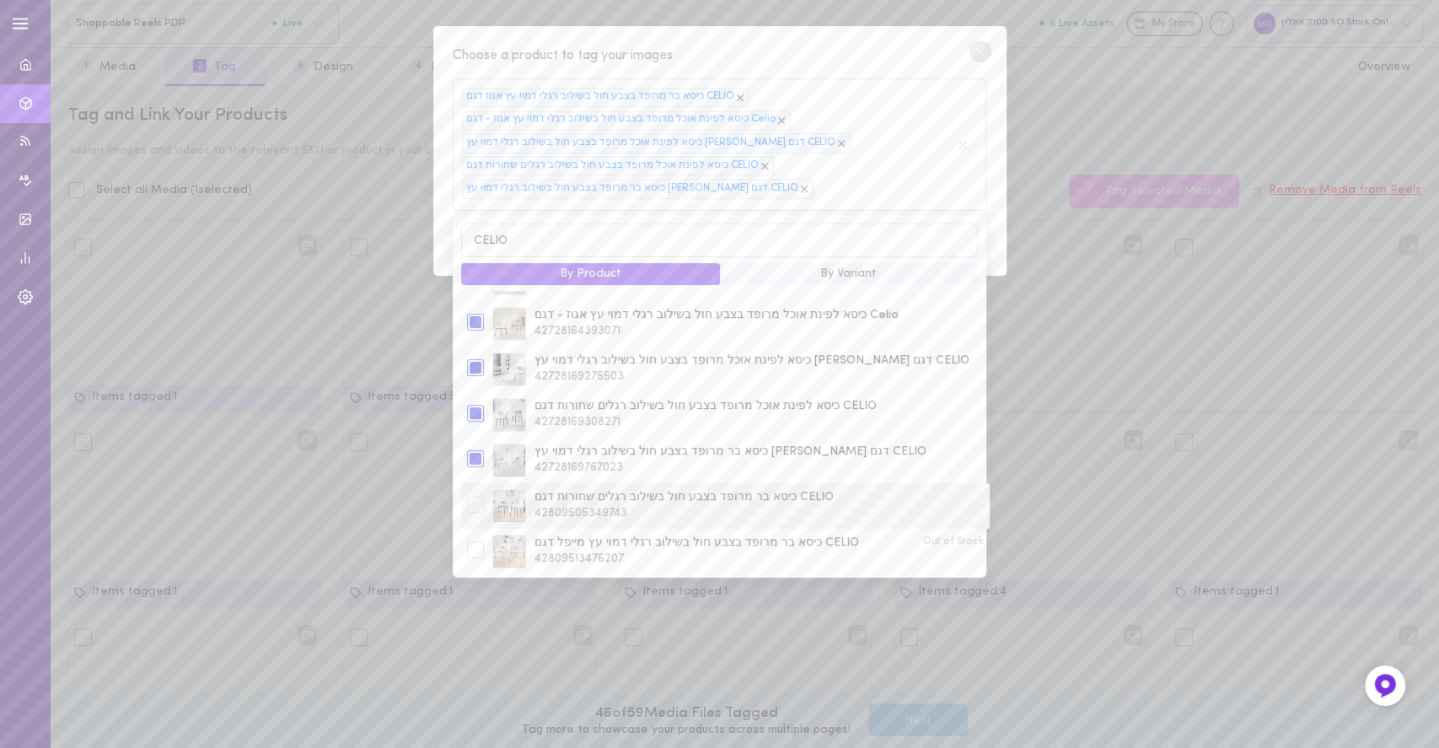
click at [476, 504] on div at bounding box center [475, 504] width 17 height 17
click at [476, 562] on div at bounding box center [475, 551] width 25 height 20
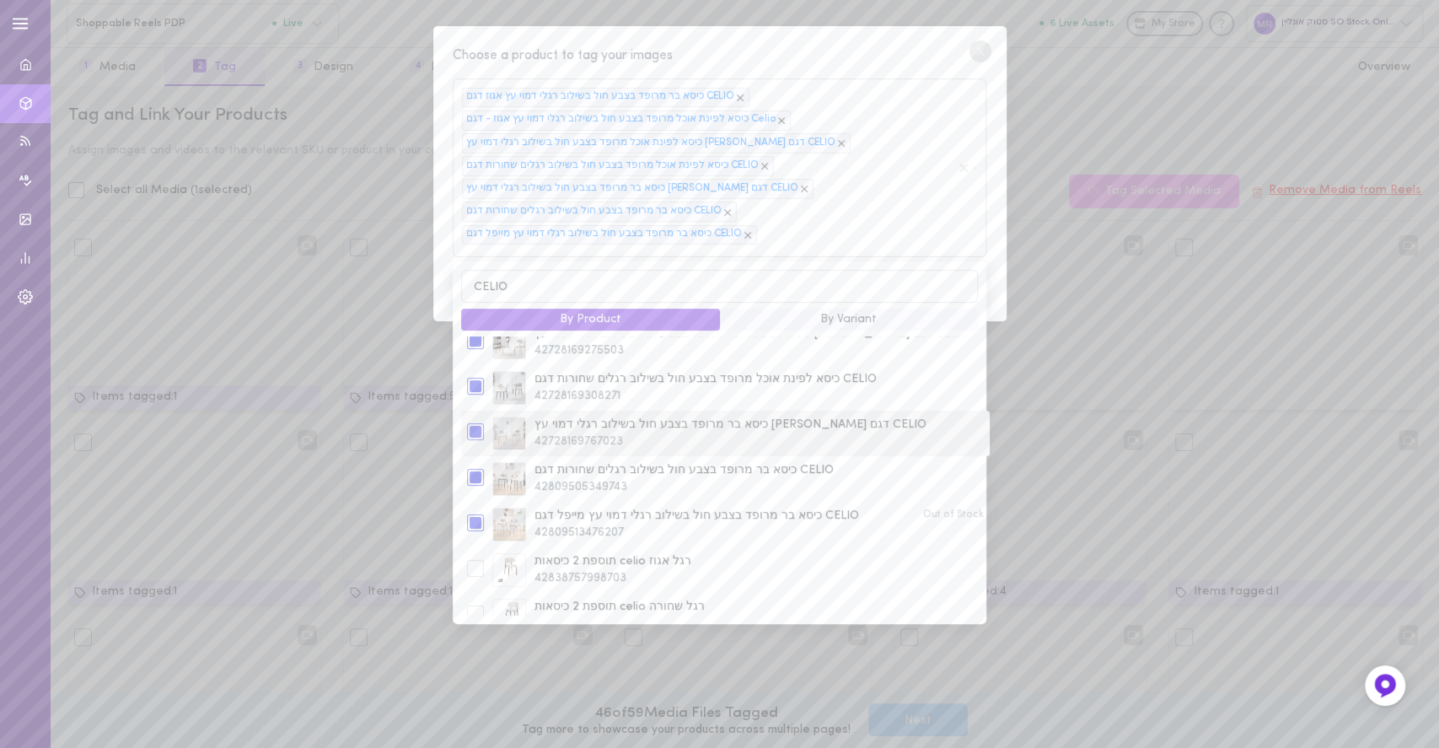
scroll to position [592, 0]
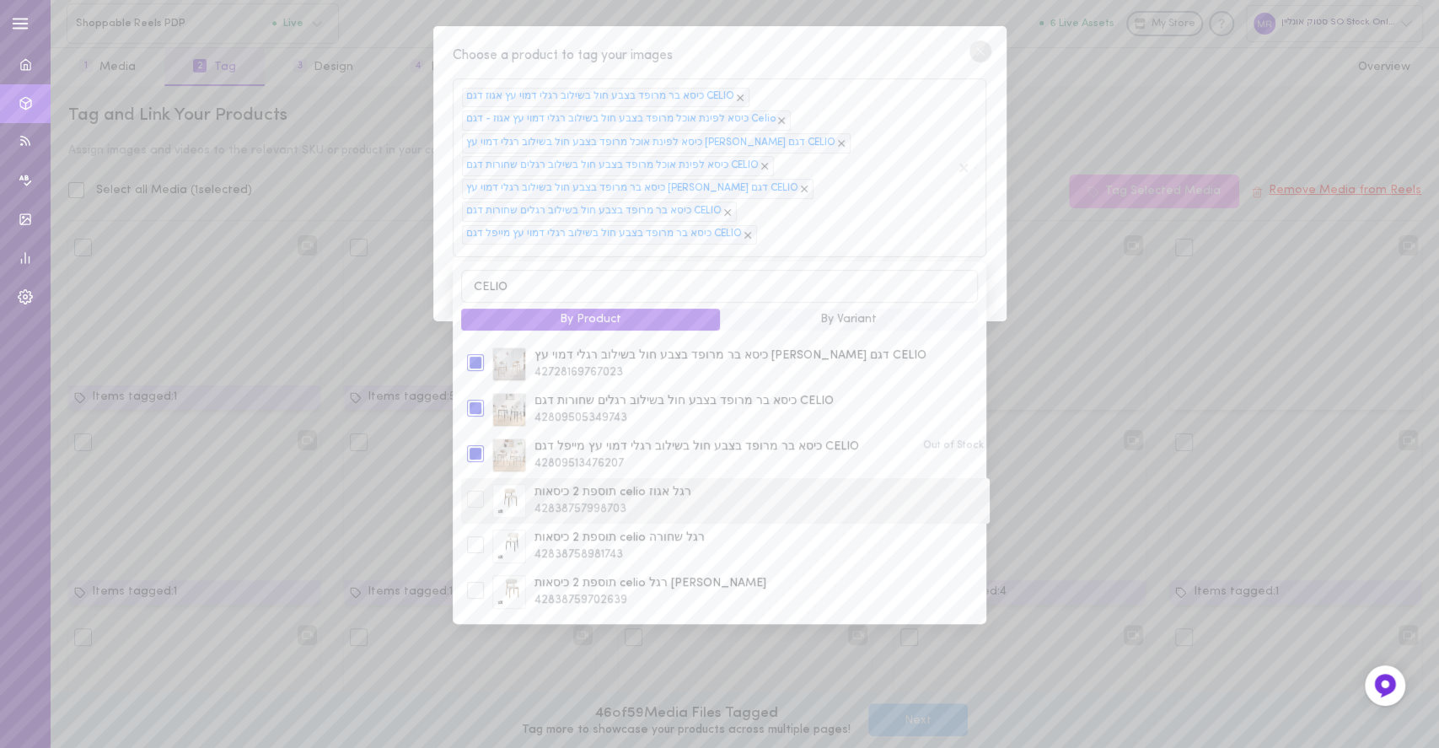
click at [486, 503] on div at bounding box center [475, 501] width 25 height 20
click at [479, 562] on div "תוספת 2 כיסאות celio רגל שחורה 42838758981743" at bounding box center [725, 547] width 524 height 34
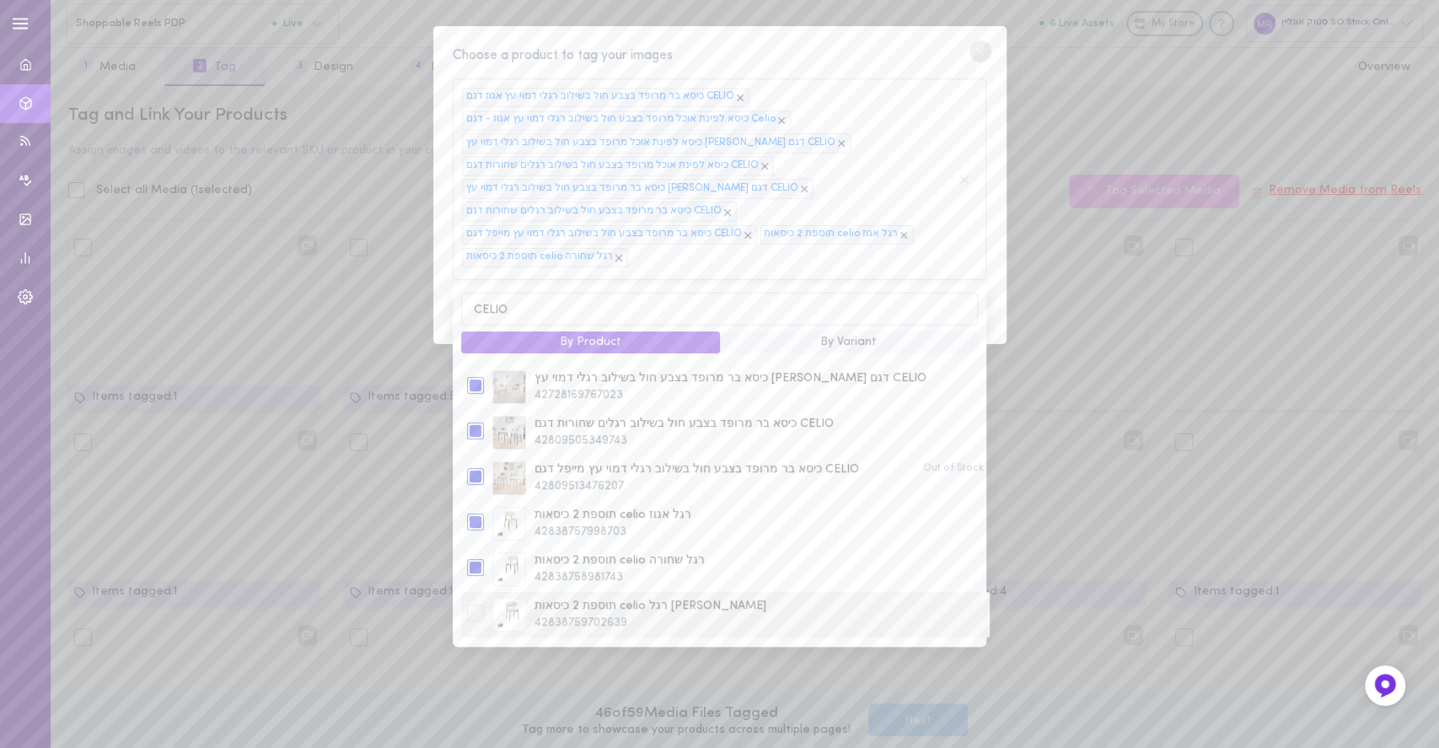
click at [477, 614] on div at bounding box center [475, 613] width 17 height 17
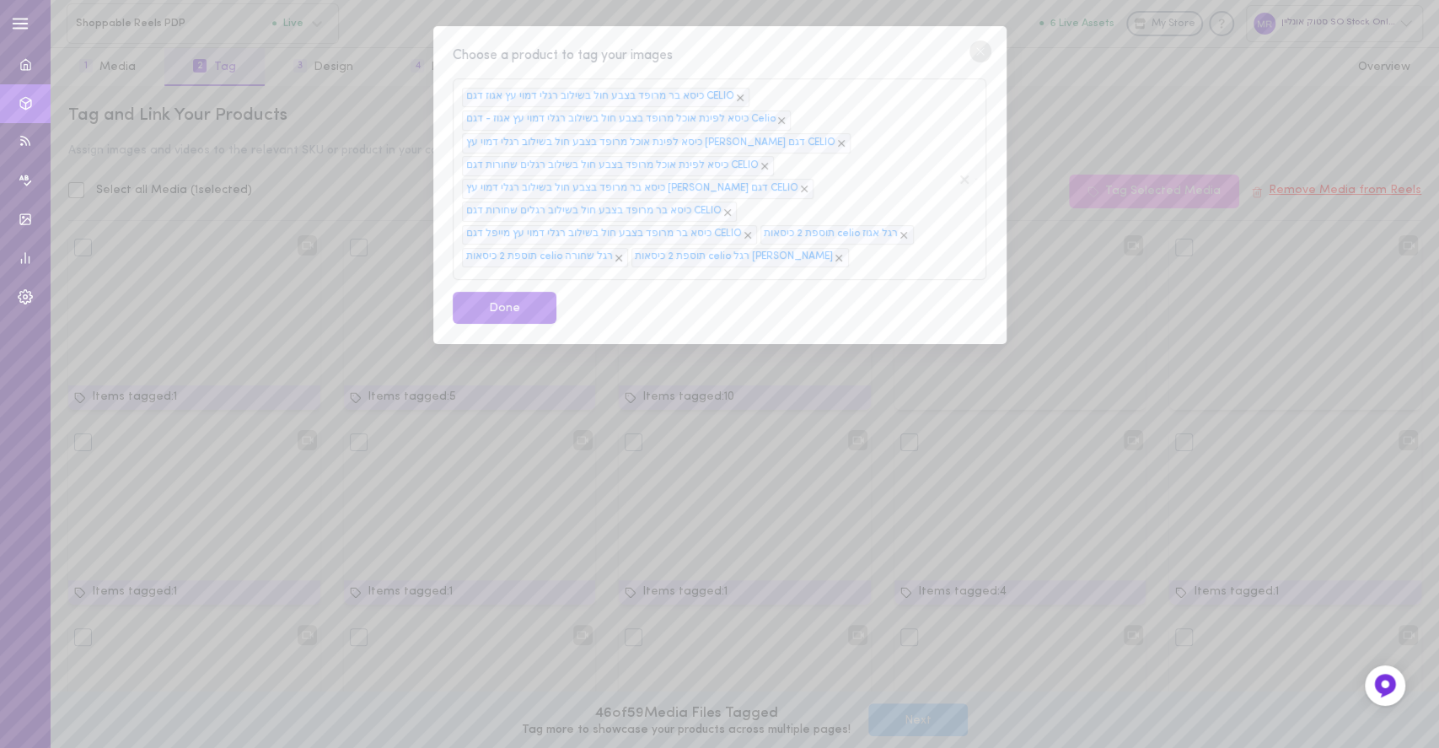
click at [853, 51] on div "Choose a product to tag your images" at bounding box center [719, 56] width 533 height 21
click at [526, 299] on button "Done" at bounding box center [505, 308] width 104 height 33
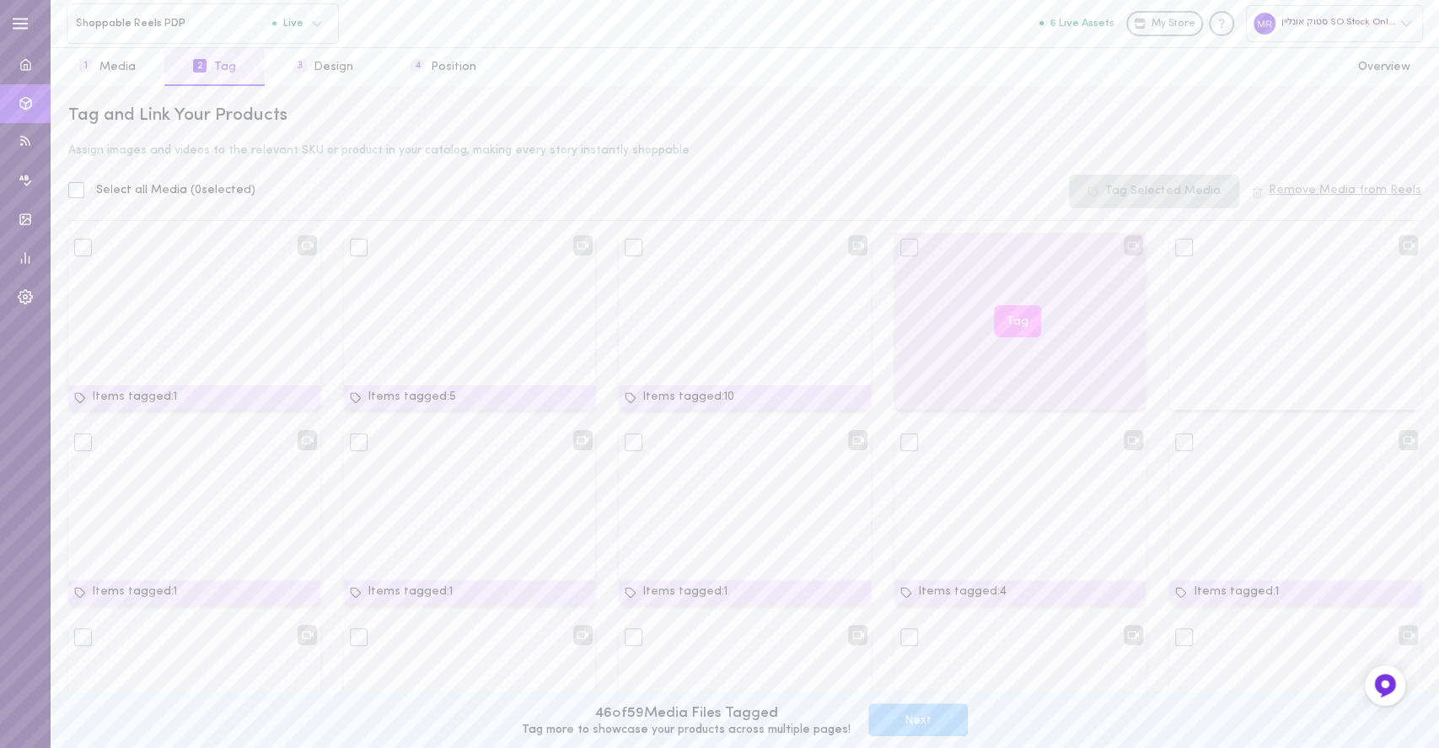
click at [1012, 325] on button "Tag" at bounding box center [1017, 321] width 47 height 33
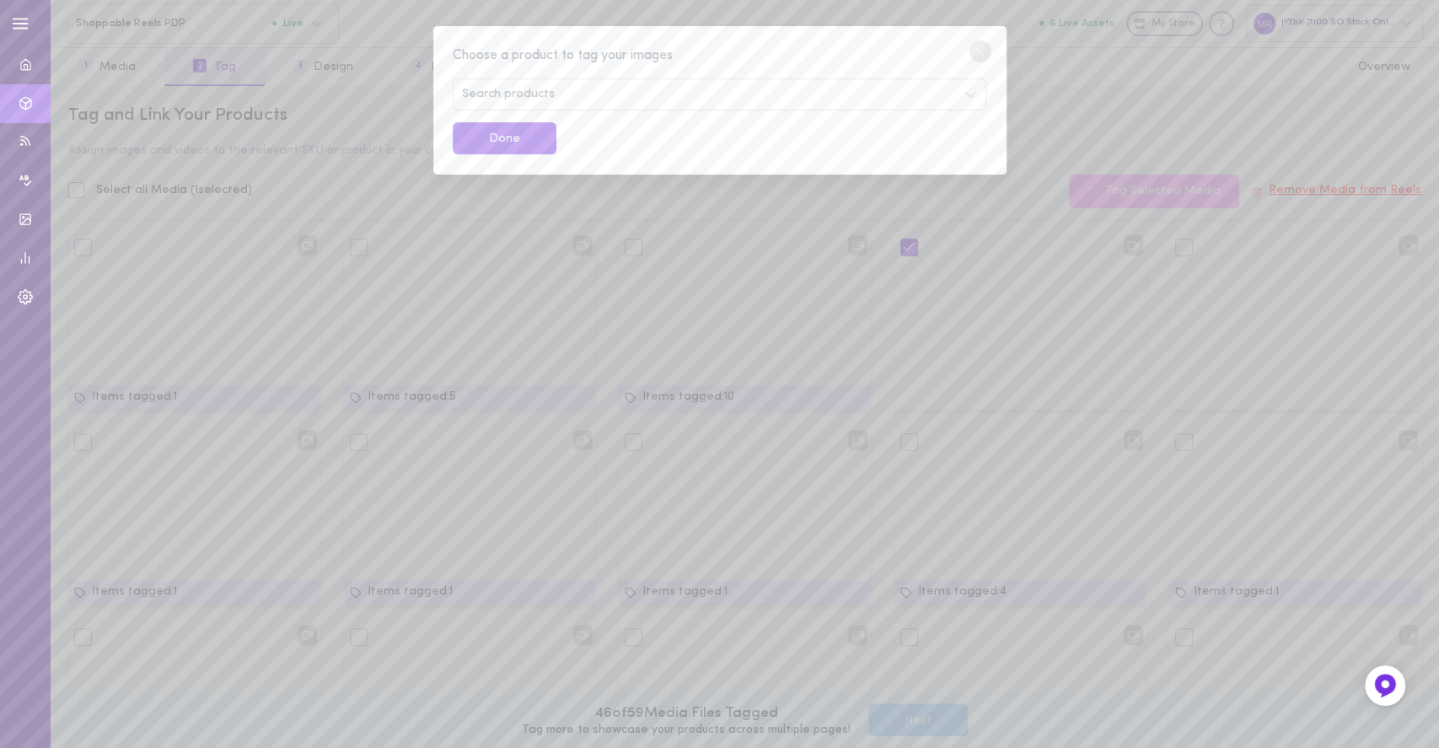
click at [590, 108] on div "Search products" at bounding box center [719, 94] width 533 height 32
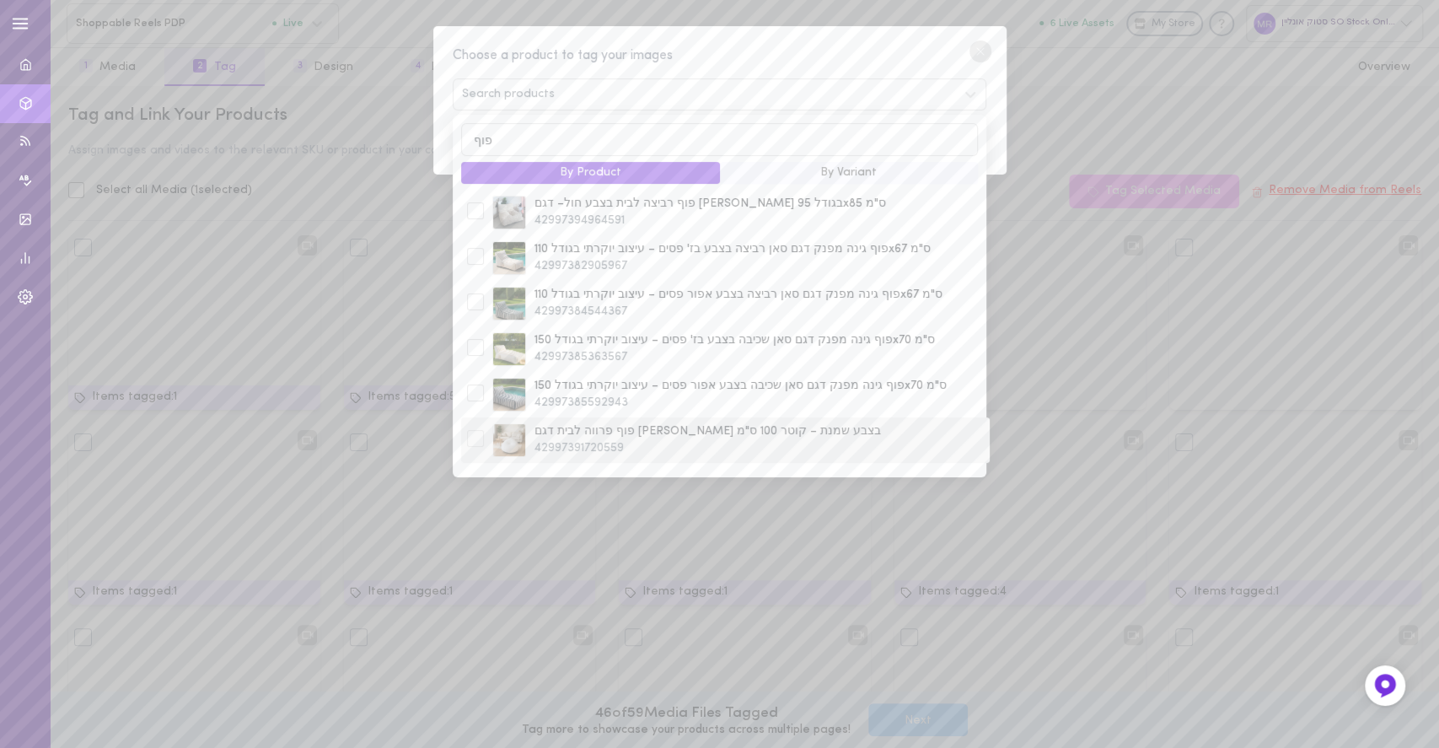
type input "פוף"
click at [589, 435] on span "פוף פרווה לבית דגם [PERSON_NAME] בצבע שמנת – קוטר 100 ס"מ" at bounding box center [759, 431] width 449 height 17
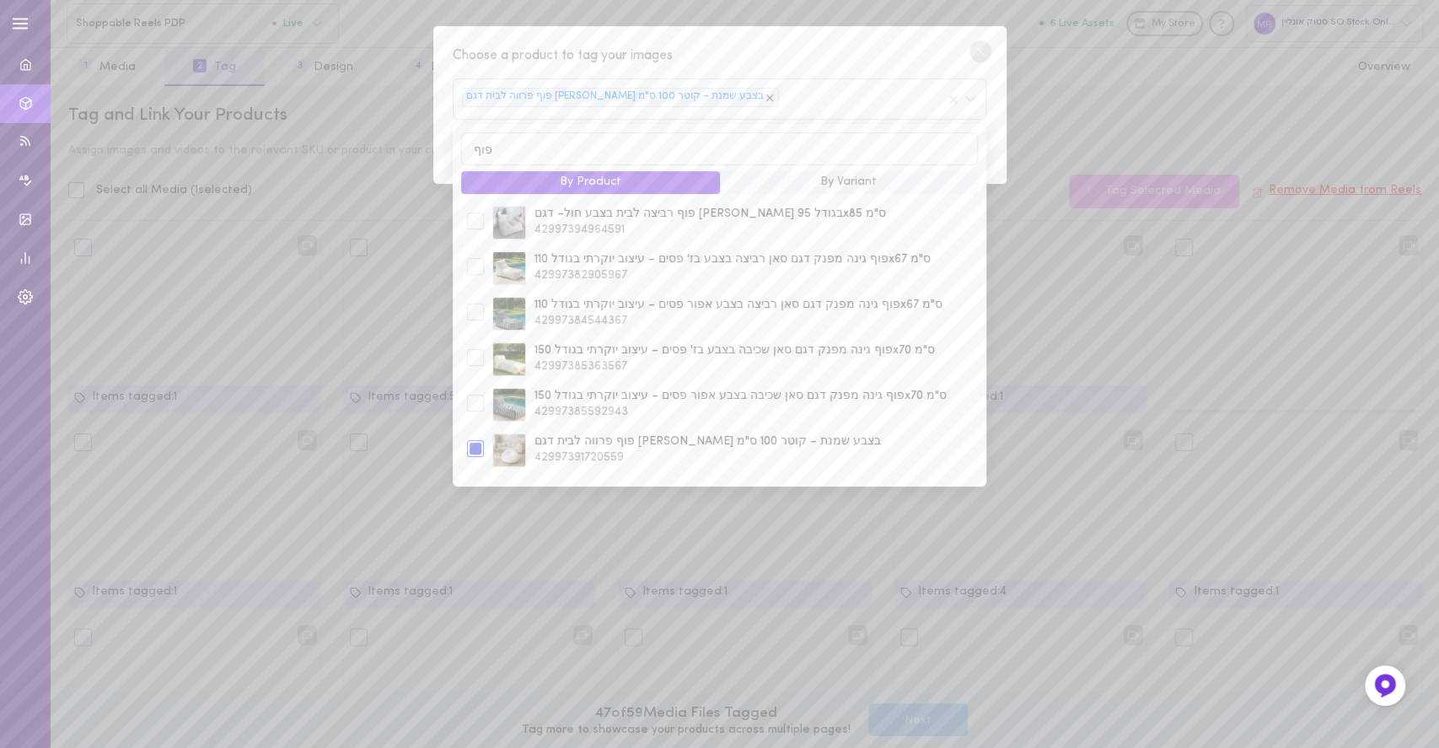
click at [737, 52] on div "Choose a product to tag your images" at bounding box center [719, 56] width 533 height 21
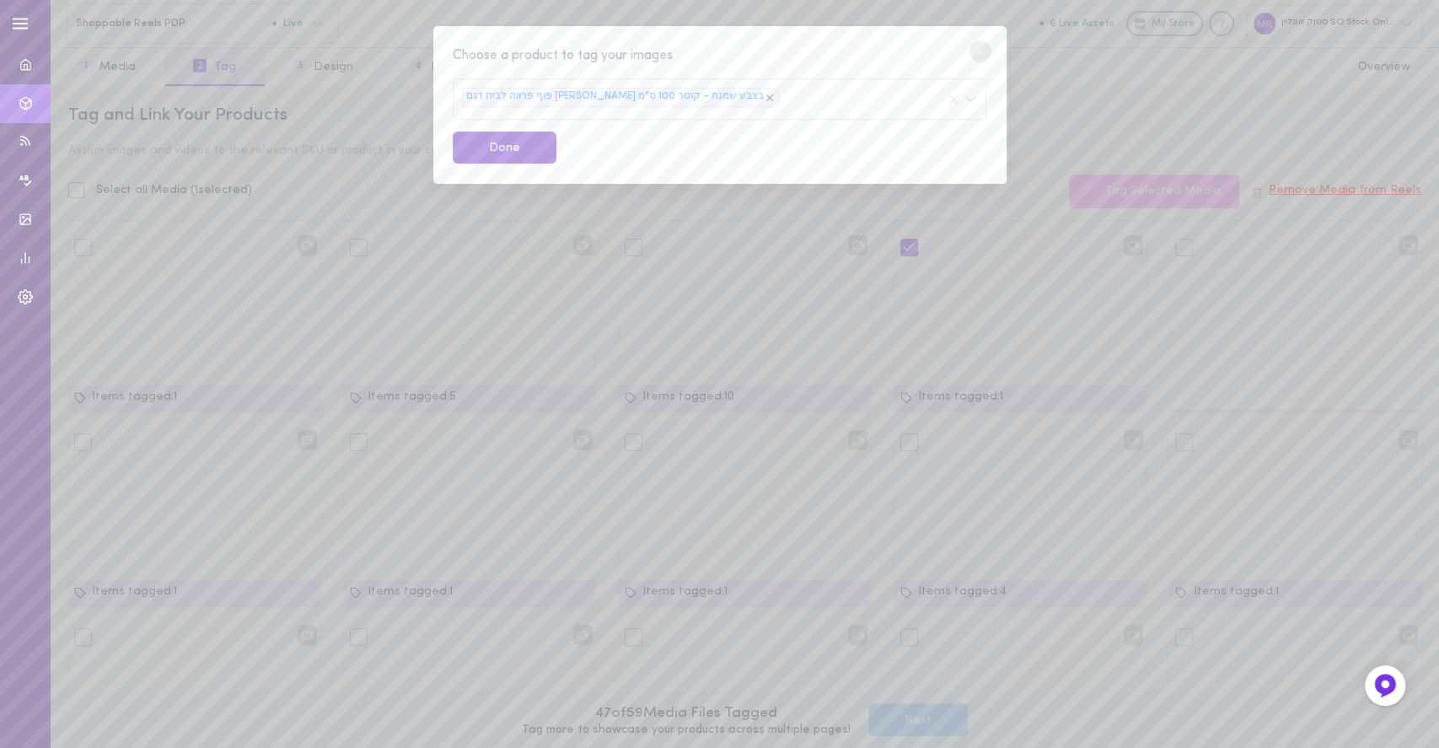
click at [503, 149] on button "Done" at bounding box center [505, 148] width 104 height 33
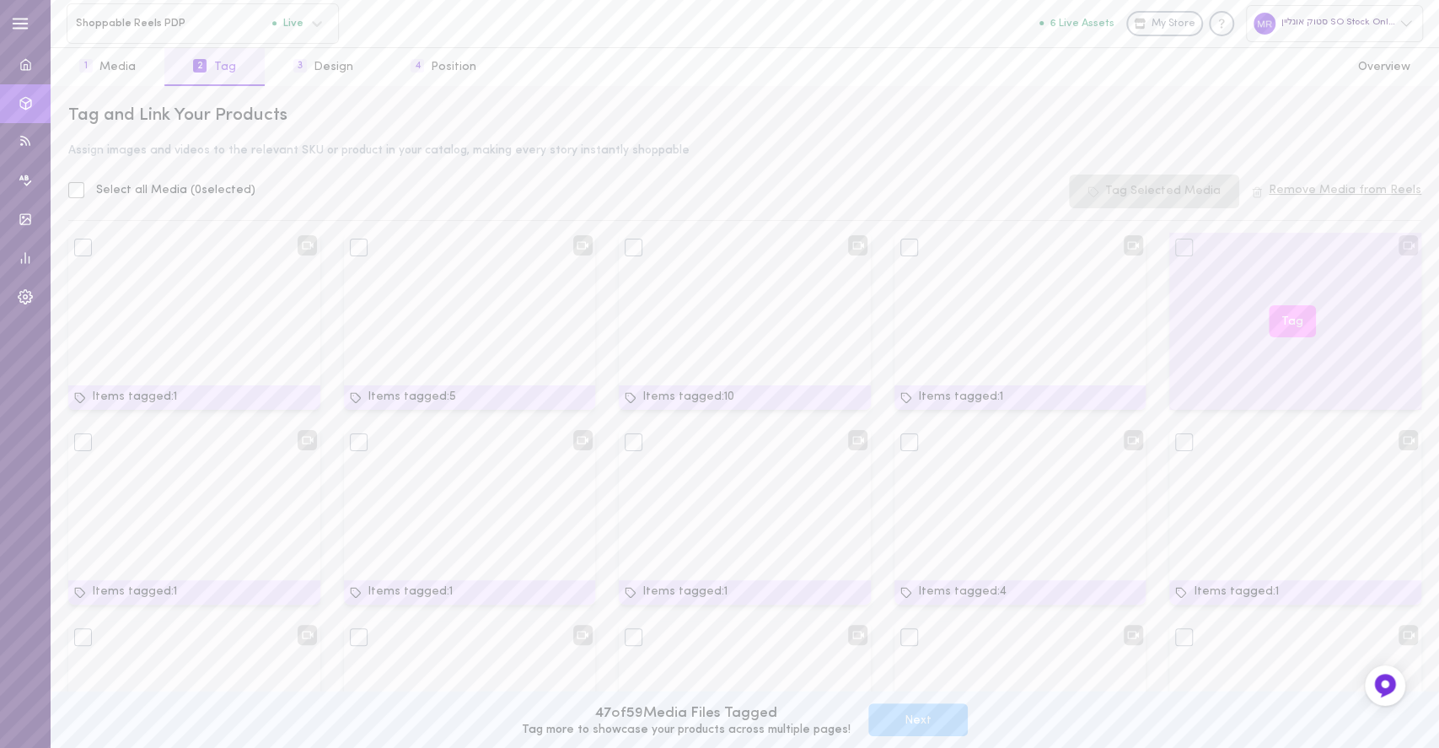
click at [1291, 317] on button "Tag" at bounding box center [1292, 321] width 47 height 33
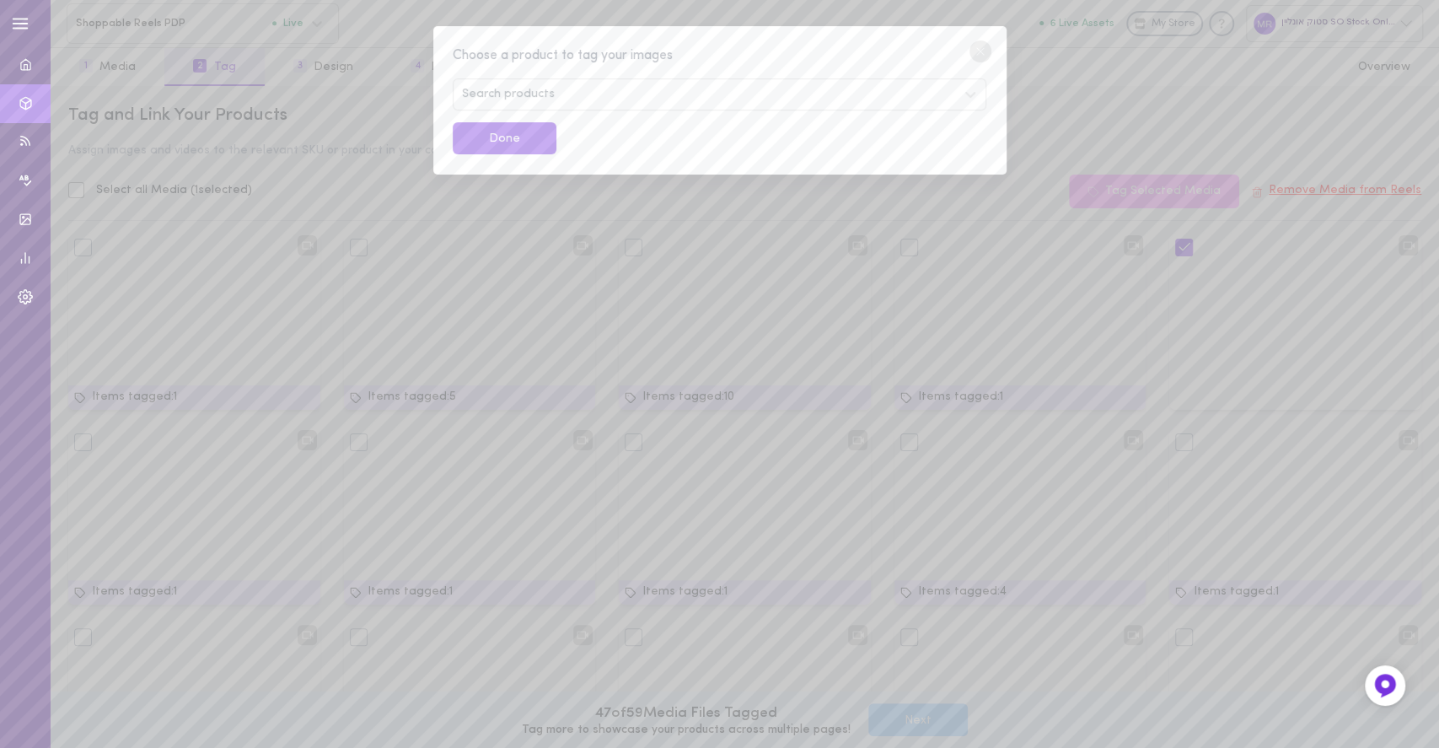
click at [668, 83] on div "Search products" at bounding box center [719, 94] width 533 height 32
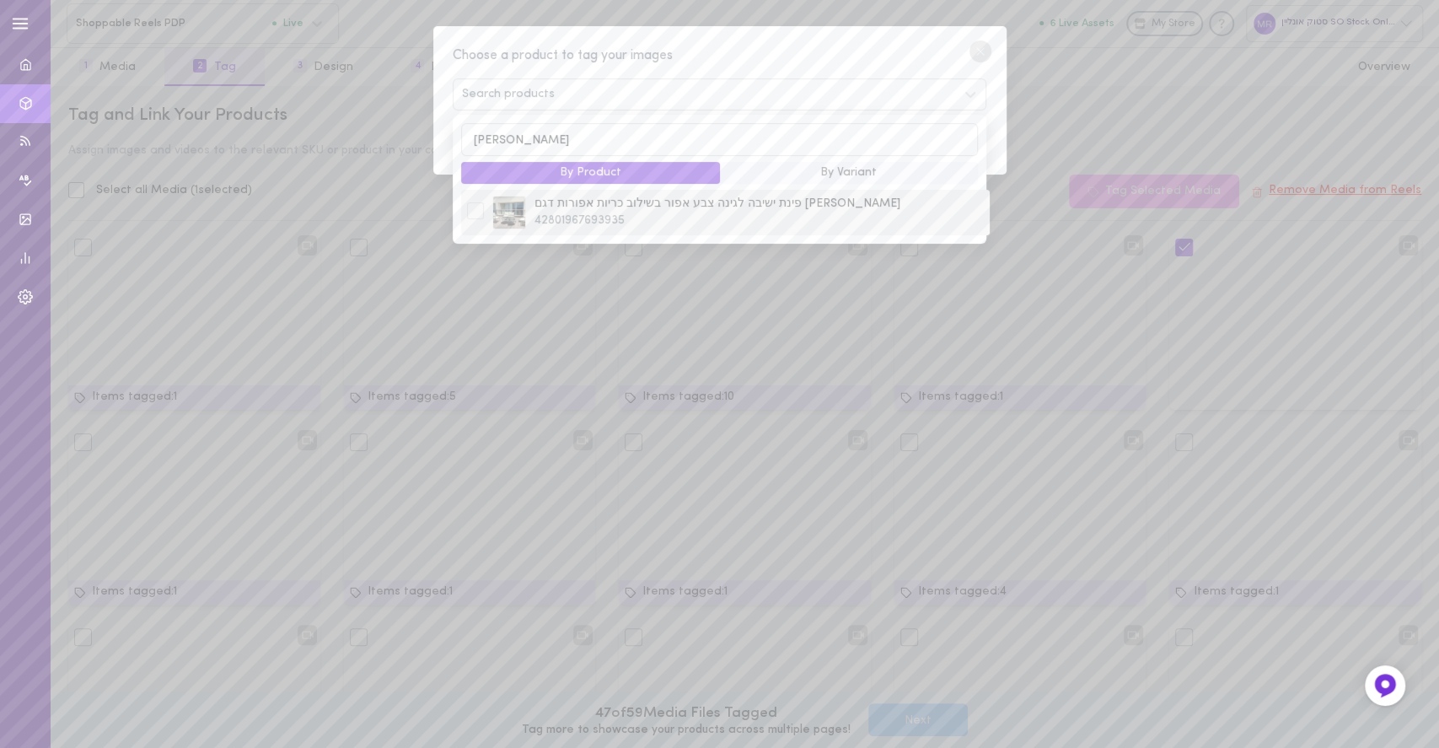
type input "[PERSON_NAME]"
click at [567, 213] on span "42801967693935" at bounding box center [759, 220] width 449 height 17
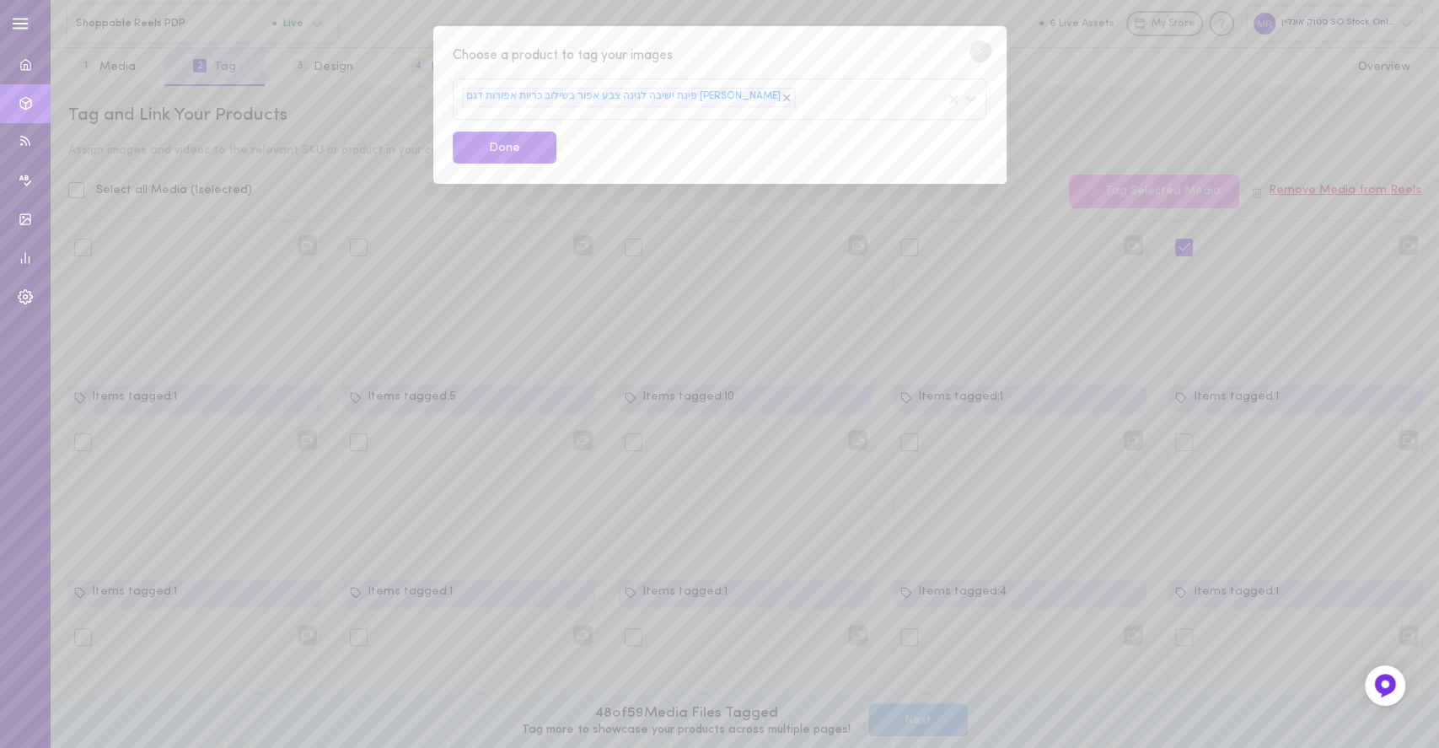
click at [777, 56] on div "Choose a product to tag your images" at bounding box center [719, 56] width 533 height 21
click at [502, 153] on button "Done" at bounding box center [505, 148] width 104 height 33
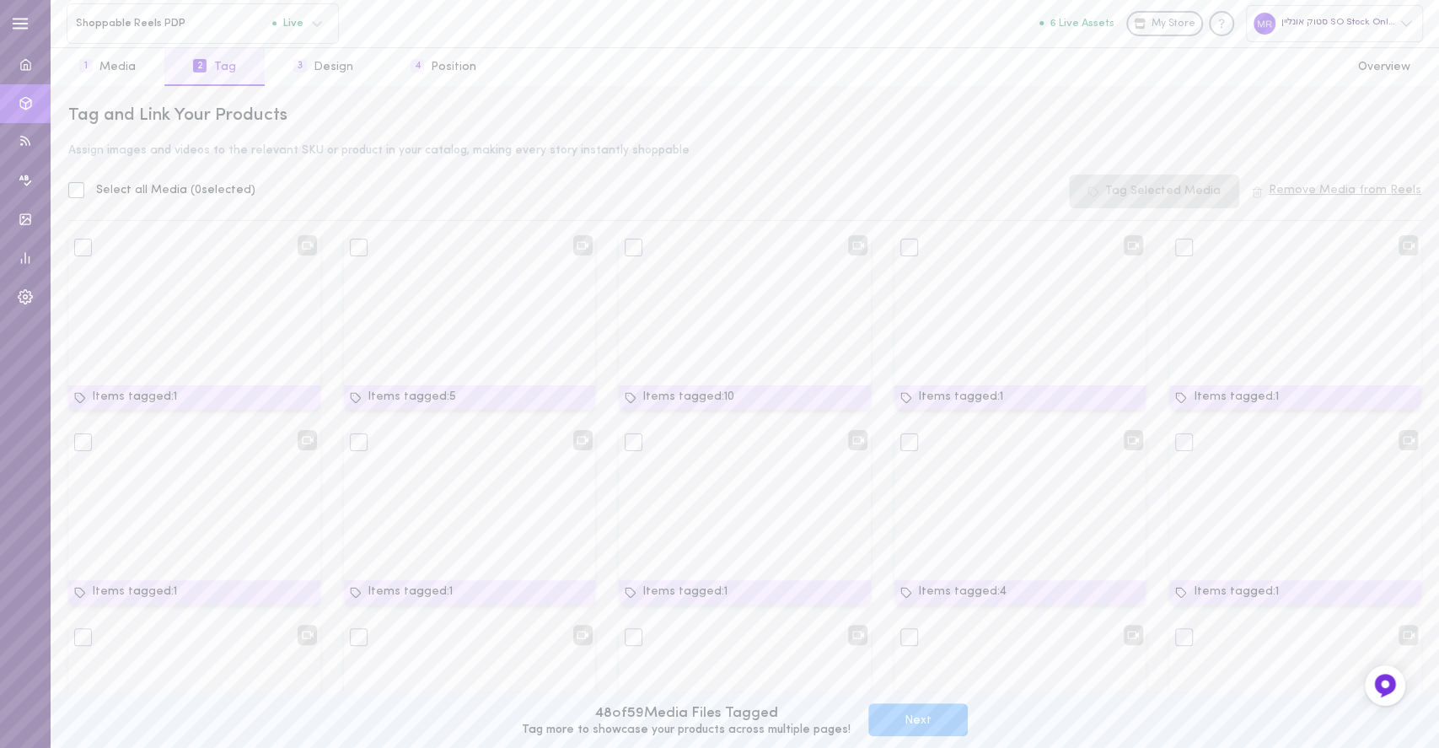
click at [938, 730] on button "Next" at bounding box center [918, 719] width 99 height 33
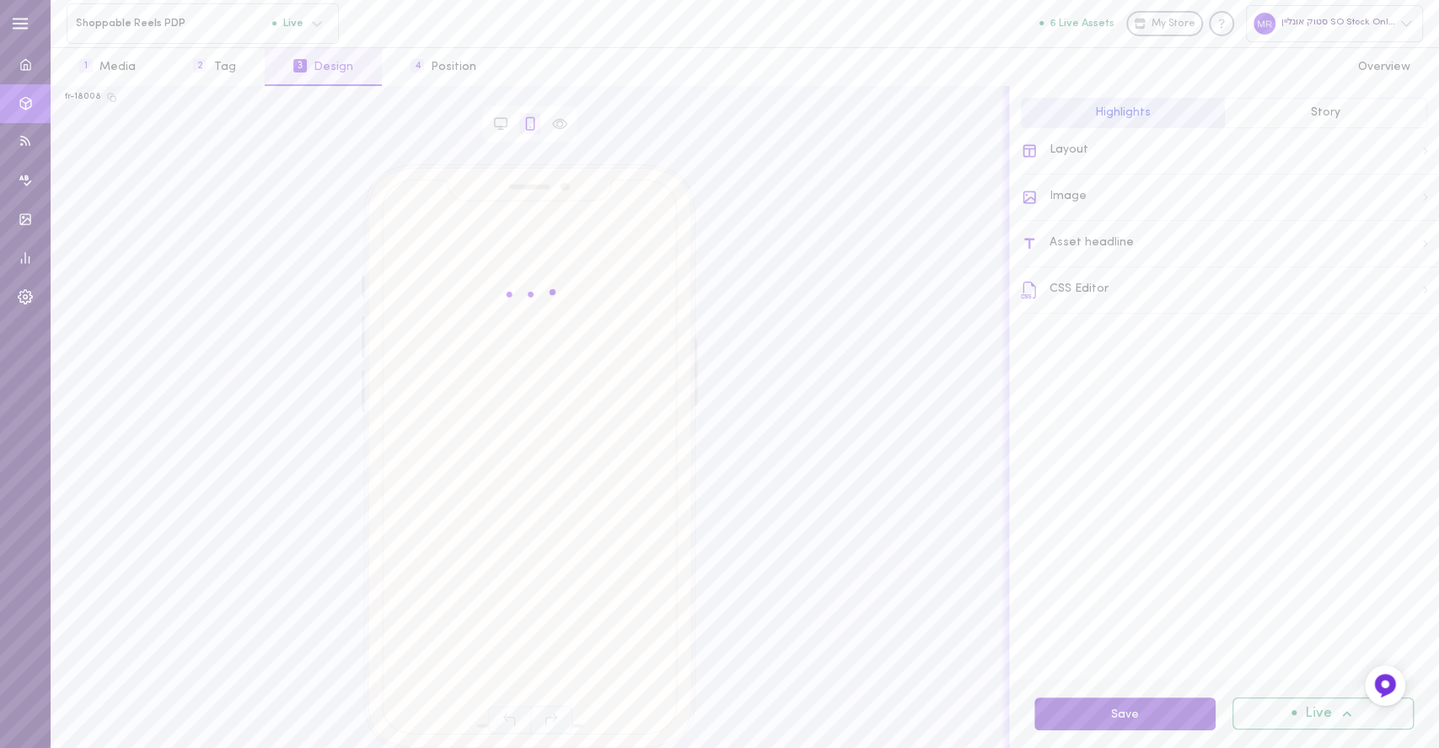
click at [1162, 723] on button "Save" at bounding box center [1125, 713] width 181 height 33
